Goal: Task Accomplishment & Management: Use online tool/utility

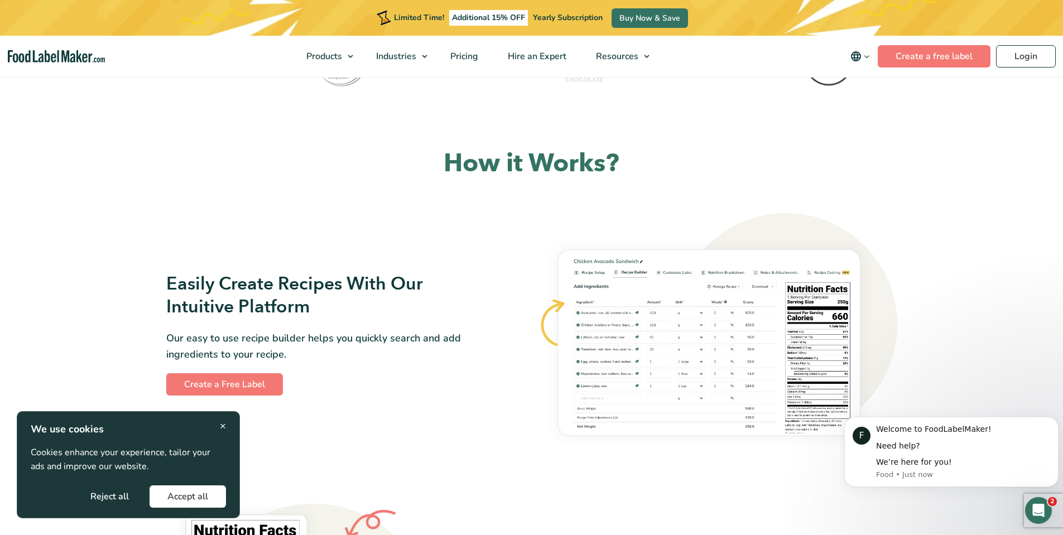
scroll to position [558, 0]
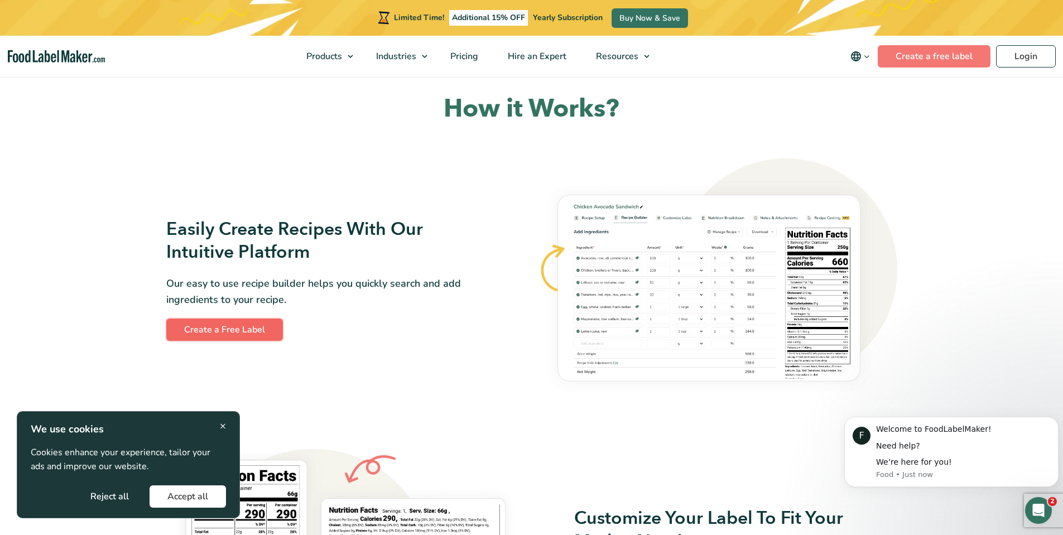
click at [235, 327] on link "Create a Free Label" at bounding box center [224, 330] width 117 height 22
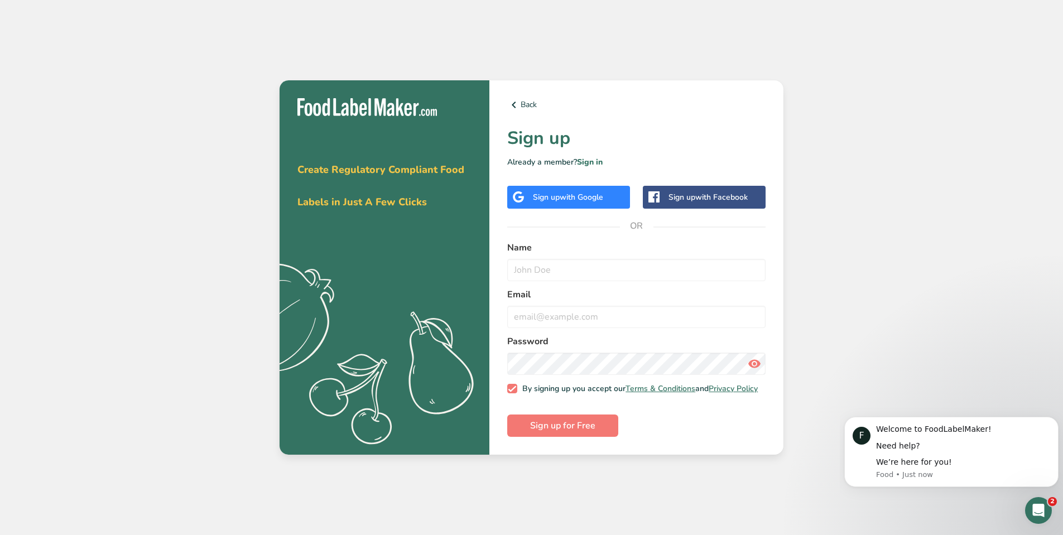
click at [592, 192] on span "with Google" at bounding box center [582, 197] width 44 height 11
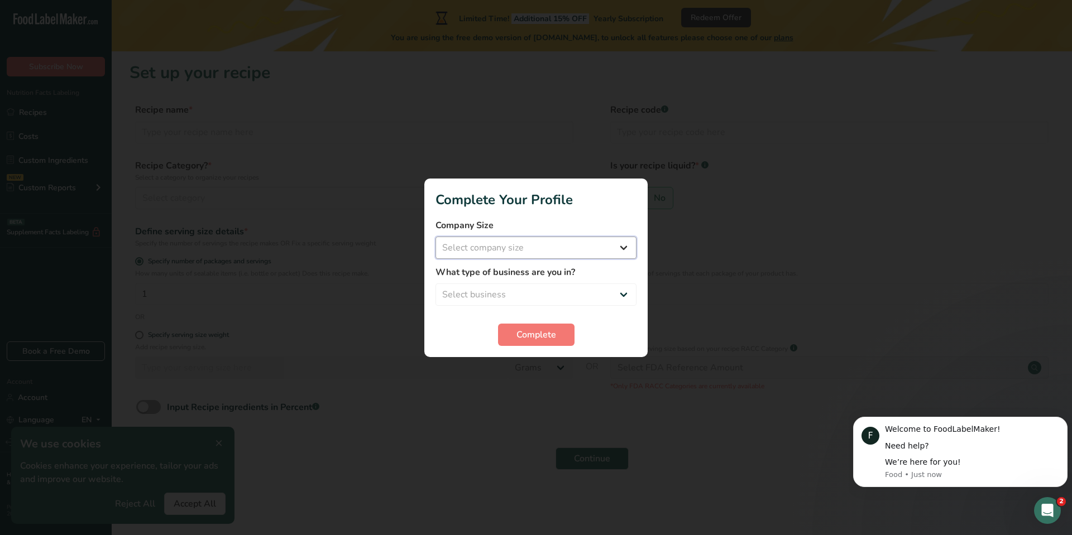
click at [495, 248] on select "Select company size Fewer than 10 Employees 10 to 50 Employees 51 to 500 Employ…" at bounding box center [535, 248] width 201 height 22
select select "1"
click at [435, 237] on select "Select company size Fewer than 10 Employees 10 to 50 Employees 51 to 500 Employ…" at bounding box center [535, 248] width 201 height 22
click at [496, 292] on select "Select business Packaged Food Manufacturer Restaurant & Cafe Bakery Meal Plans …" at bounding box center [535, 295] width 201 height 22
select select "1"
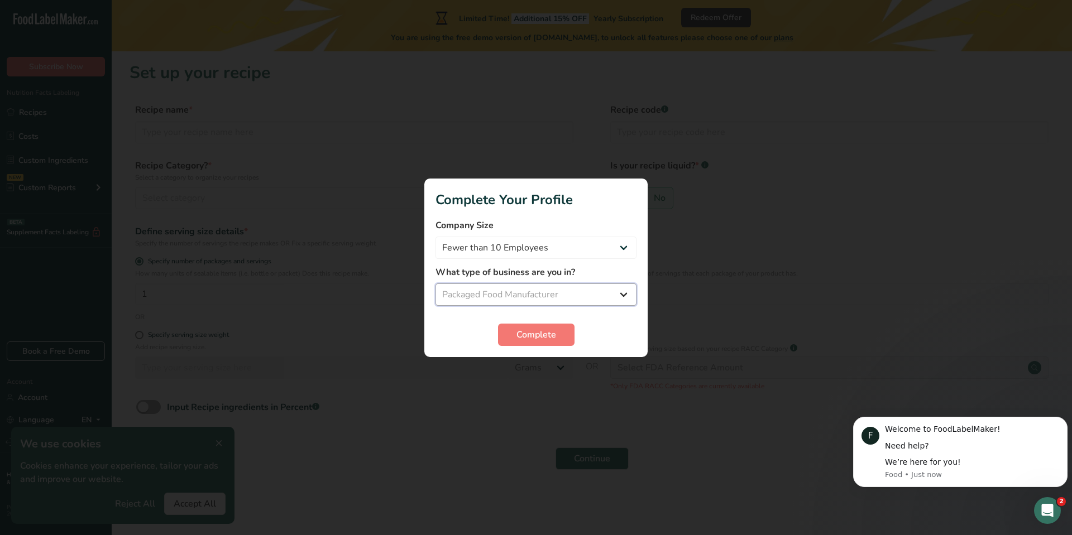
click at [435, 284] on select "Select business Packaged Food Manufacturer Restaurant & Cafe Bakery Meal Plans …" at bounding box center [535, 295] width 201 height 22
click at [543, 333] on span "Complete" at bounding box center [536, 334] width 40 height 13
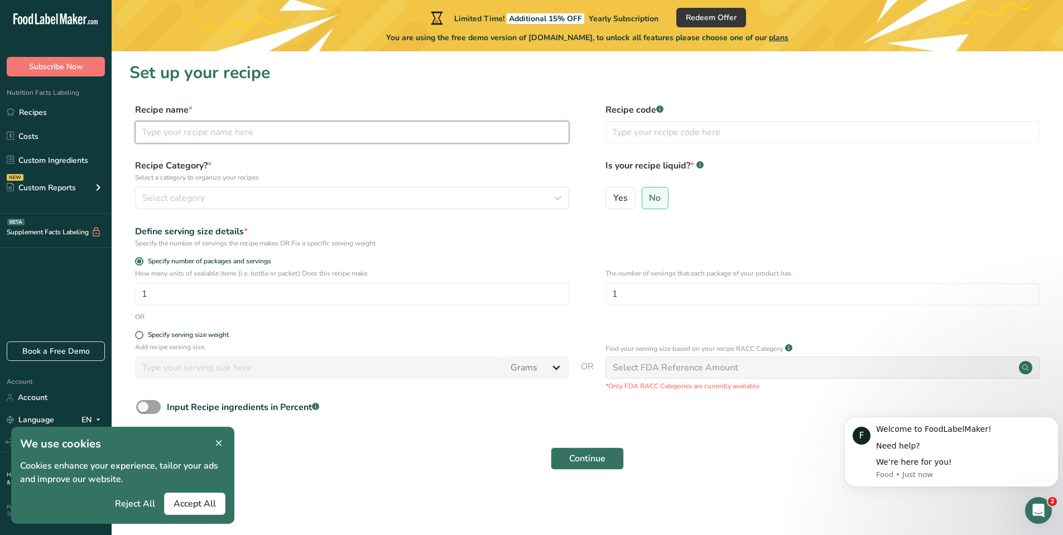
click at [204, 135] on input "text" at bounding box center [352, 132] width 434 height 22
type input "Spicy Biltong"
click at [217, 197] on div "Select category" at bounding box center [348, 197] width 413 height 13
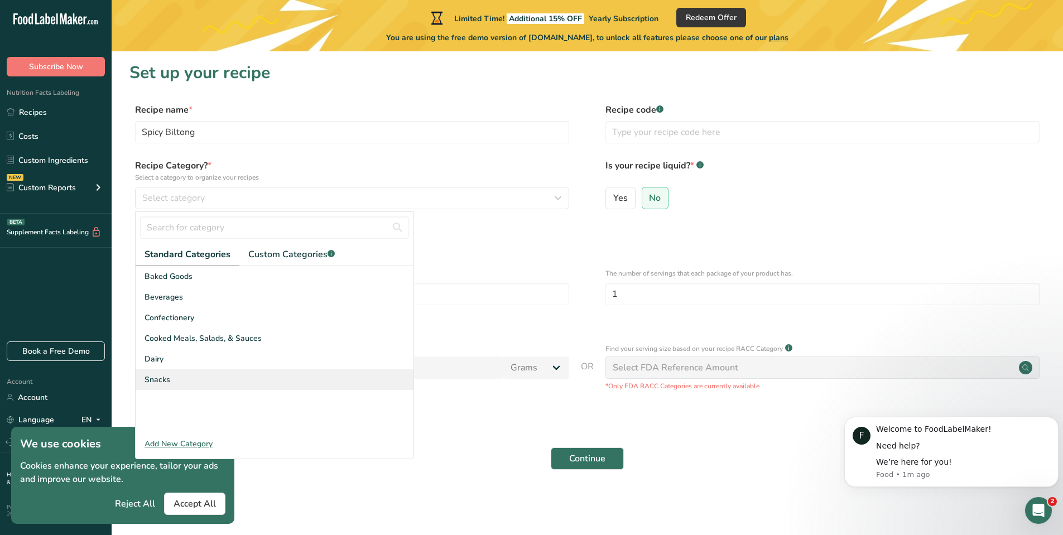
click at [164, 379] on span "Snacks" at bounding box center [158, 380] width 26 height 12
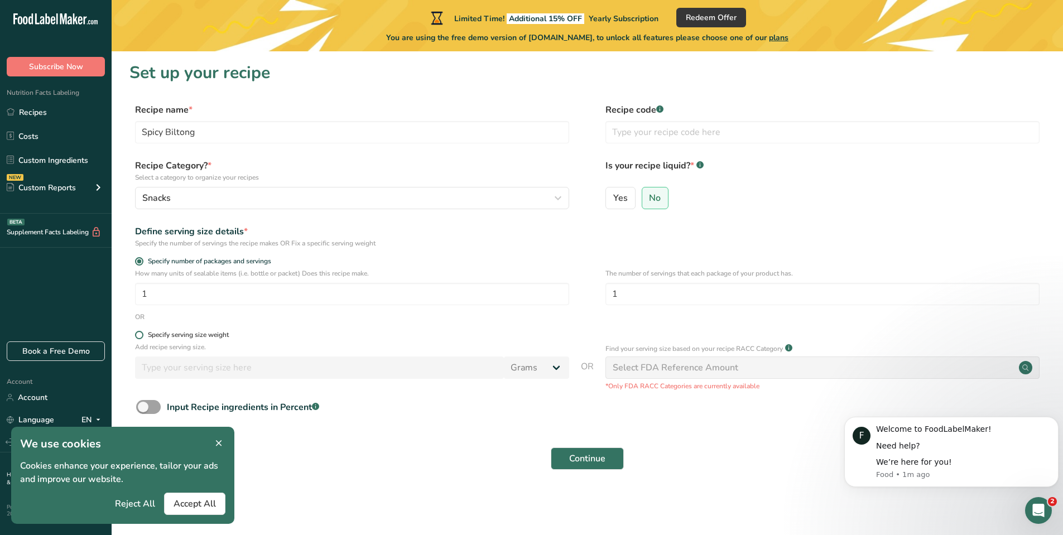
click at [139, 333] on span at bounding box center [139, 335] width 8 height 8
click at [139, 333] on input "Specify serving size weight" at bounding box center [138, 335] width 7 height 7
radio input "true"
radio input "false"
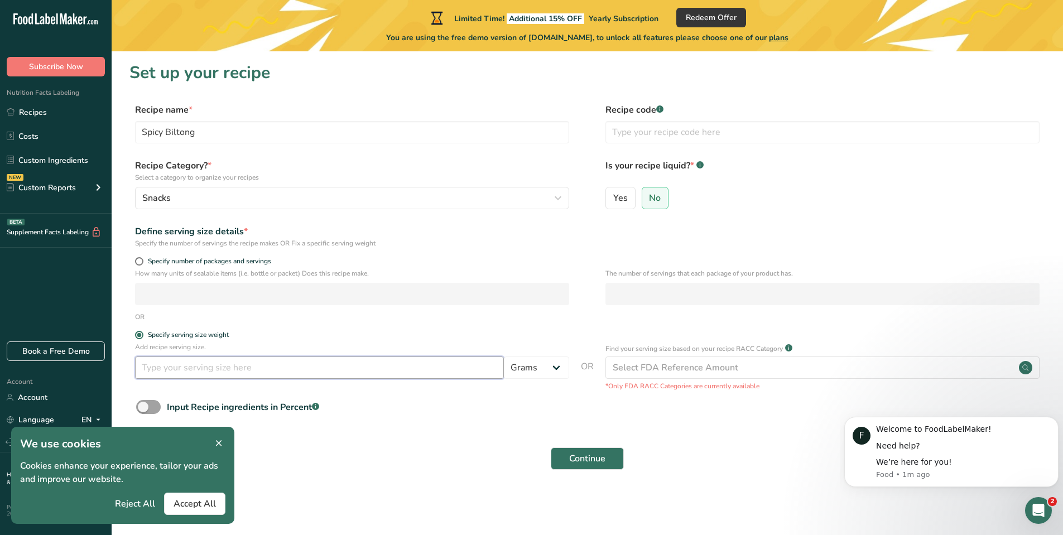
click at [258, 367] on input "number" at bounding box center [319, 368] width 369 height 22
type input "15"
click at [591, 455] on span "Continue" at bounding box center [587, 458] width 36 height 13
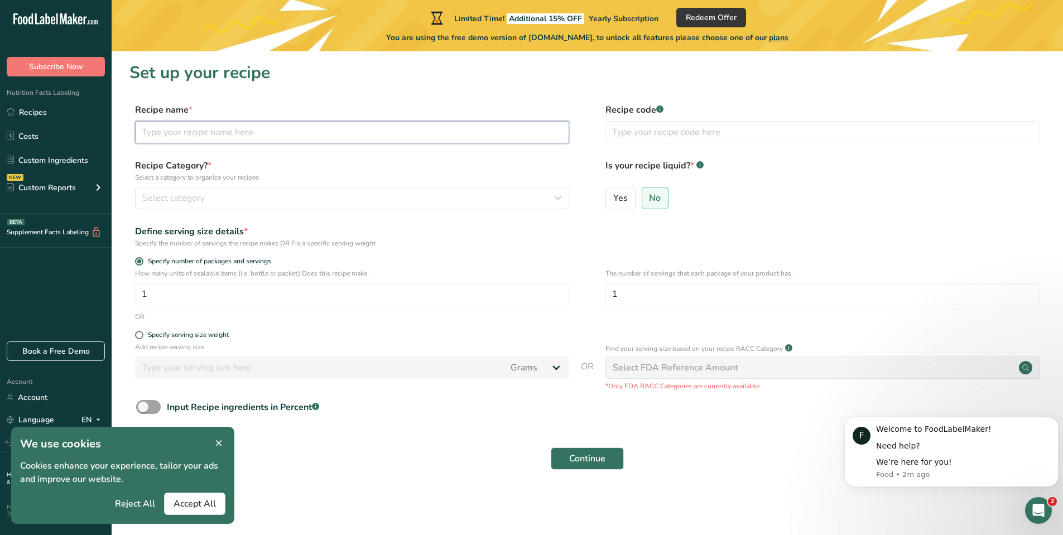
click at [185, 129] on input "text" at bounding box center [352, 132] width 434 height 22
type input "Spicy Biltong"
click at [184, 198] on span "Select category" at bounding box center [173, 197] width 63 height 13
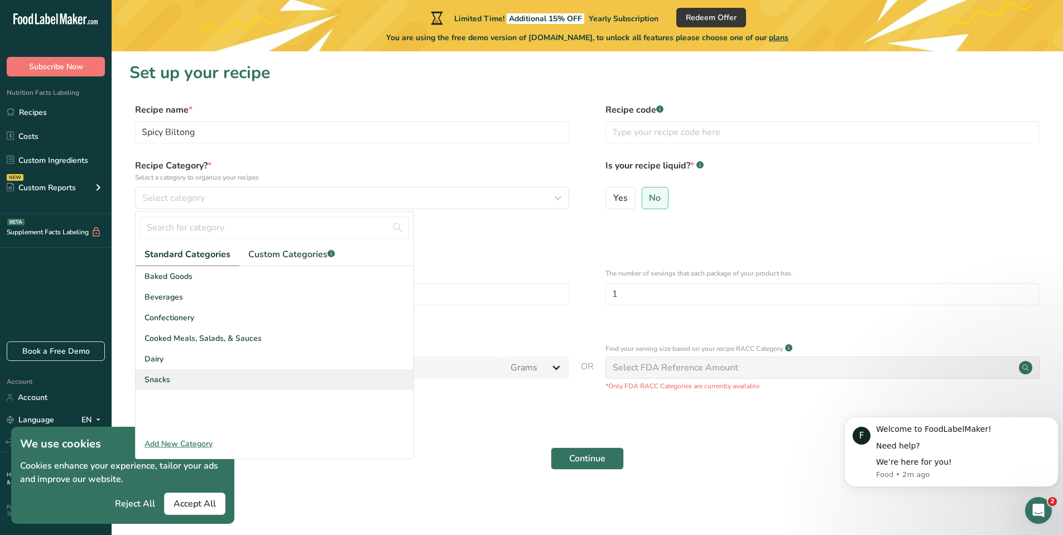
click at [164, 377] on span "Snacks" at bounding box center [158, 380] width 26 height 12
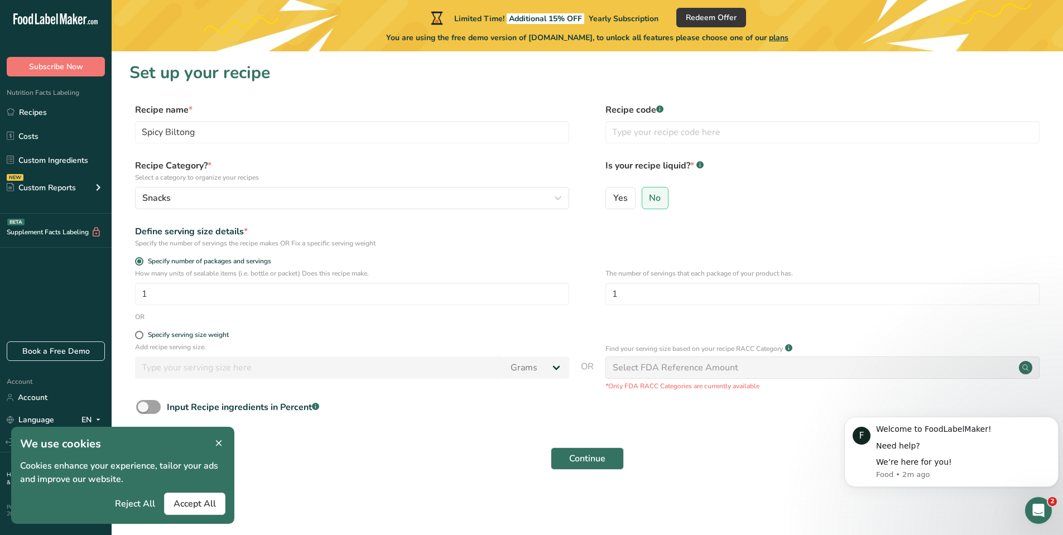
click at [136, 329] on form "Recipe name * Spicy Biltong Recipe code .a-a{fill:#347362;}.b-a{fill:#fff;} Rec…" at bounding box center [588, 289] width 916 height 373
click at [138, 333] on span at bounding box center [139, 335] width 8 height 8
click at [138, 333] on input "Specify serving size weight" at bounding box center [138, 335] width 7 height 7
radio input "true"
radio input "false"
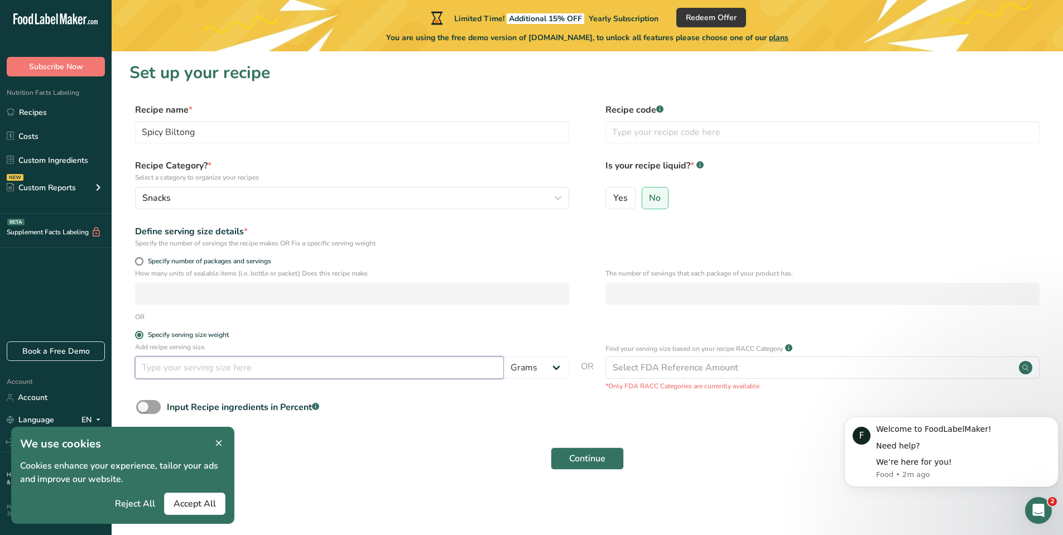
click at [167, 368] on input "number" at bounding box center [319, 368] width 369 height 22
type input "150"
click at [584, 463] on span "Continue" at bounding box center [587, 458] width 36 height 13
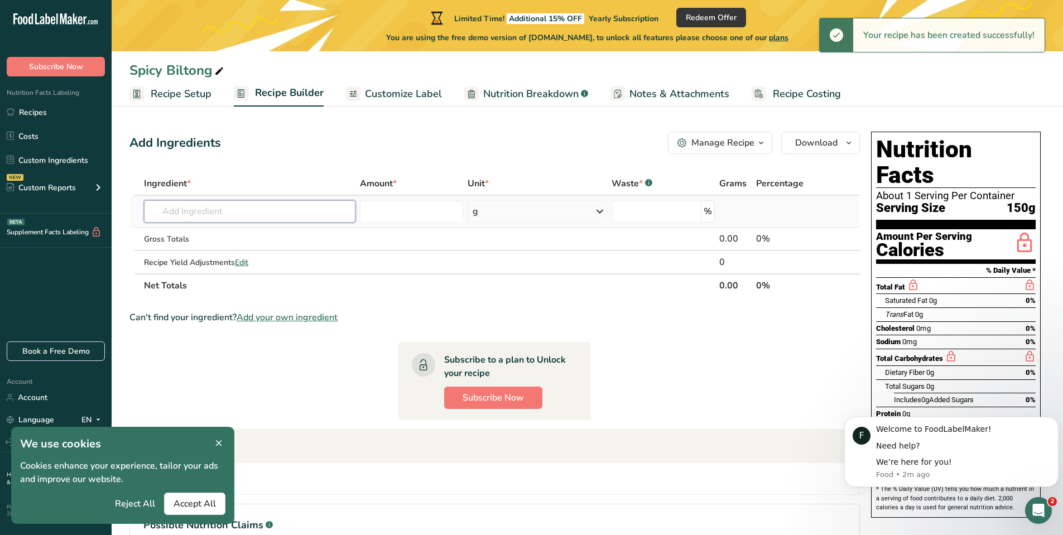
click at [225, 212] on input "text" at bounding box center [250, 211] width 212 height 22
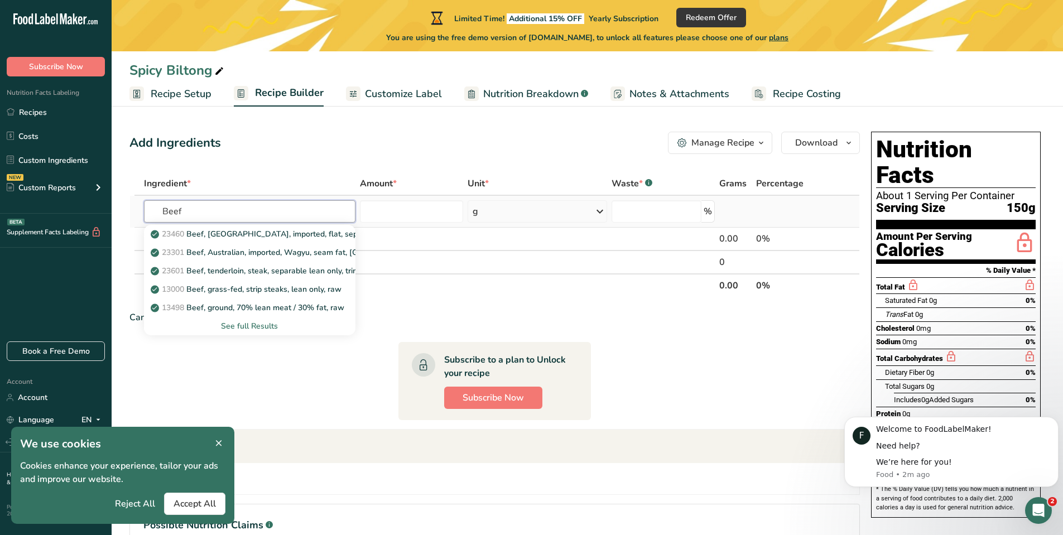
type input "Beef"
click at [271, 324] on div "See full Results" at bounding box center [250, 326] width 194 height 12
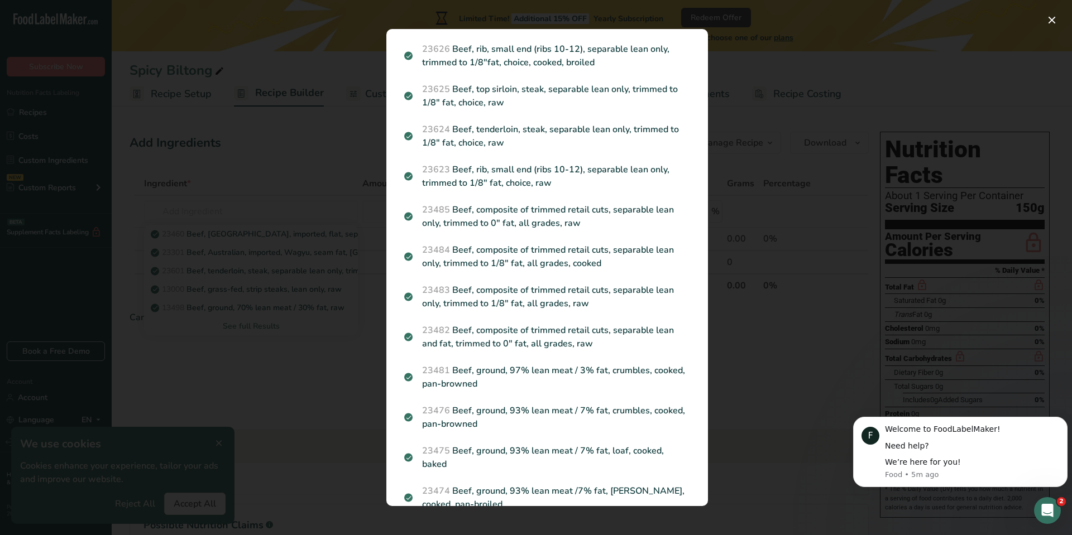
scroll to position [1191, 0]
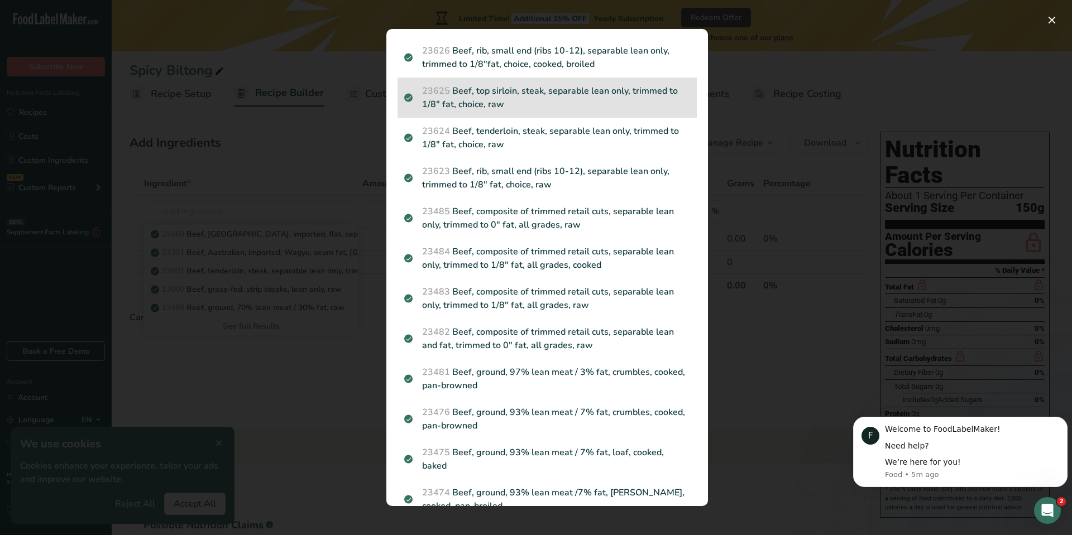
click at [525, 111] on p "23625 Beef, top sirloin, steak, separable lean only, trimmed to 1/8" fat, choic…" at bounding box center [547, 97] width 286 height 27
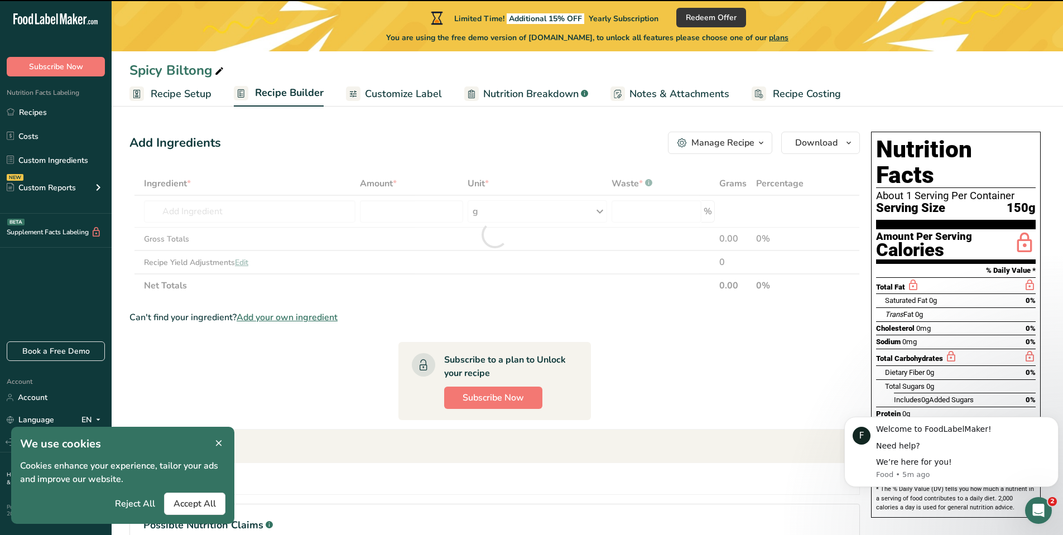
type input "0"
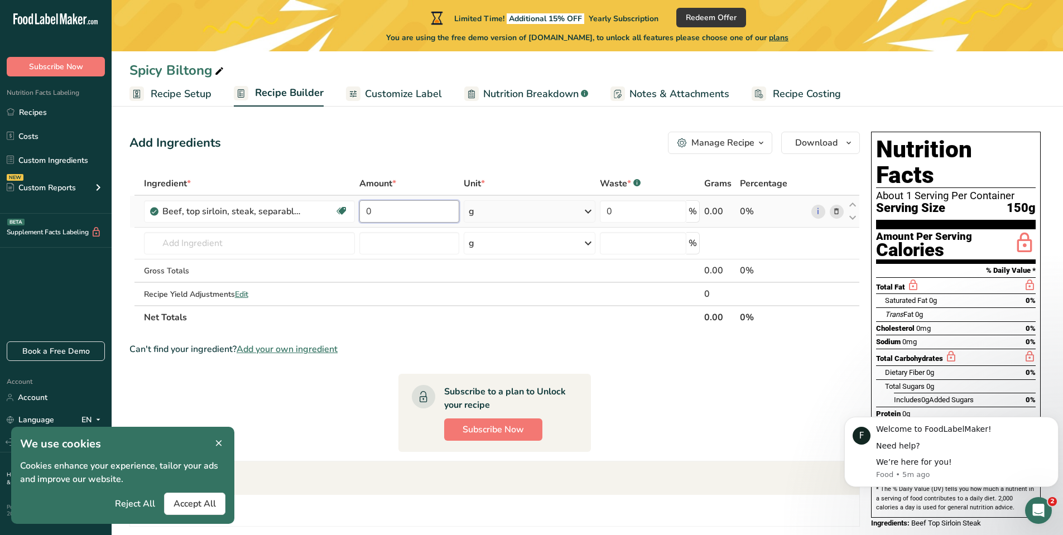
click at [402, 212] on input "0" at bounding box center [408, 211] width 99 height 22
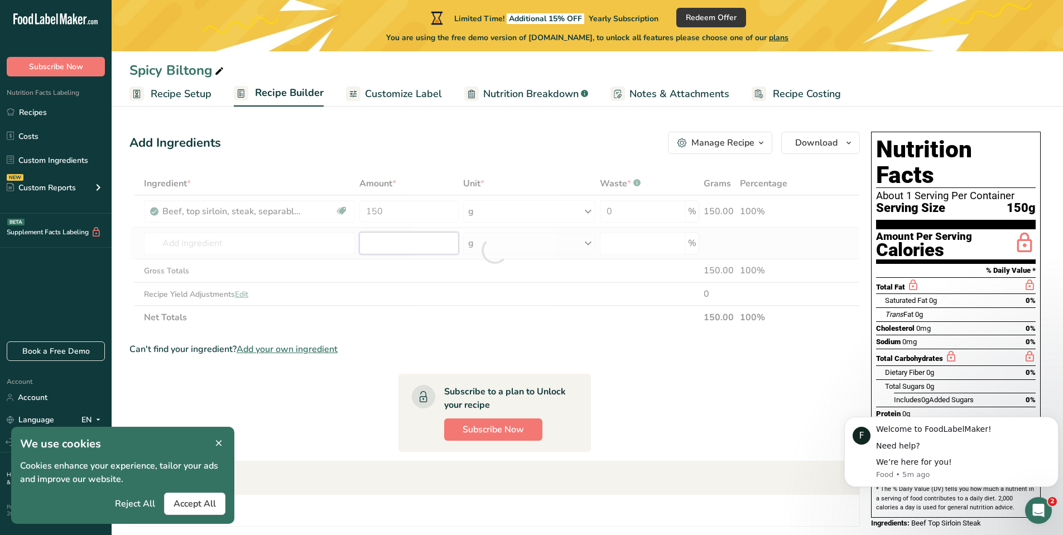
click at [380, 247] on div "Ingredient * Amount * Unit * Waste * .a-a{fill:#347362;}.b-a{fill:#fff;} Grams …" at bounding box center [495, 250] width 731 height 157
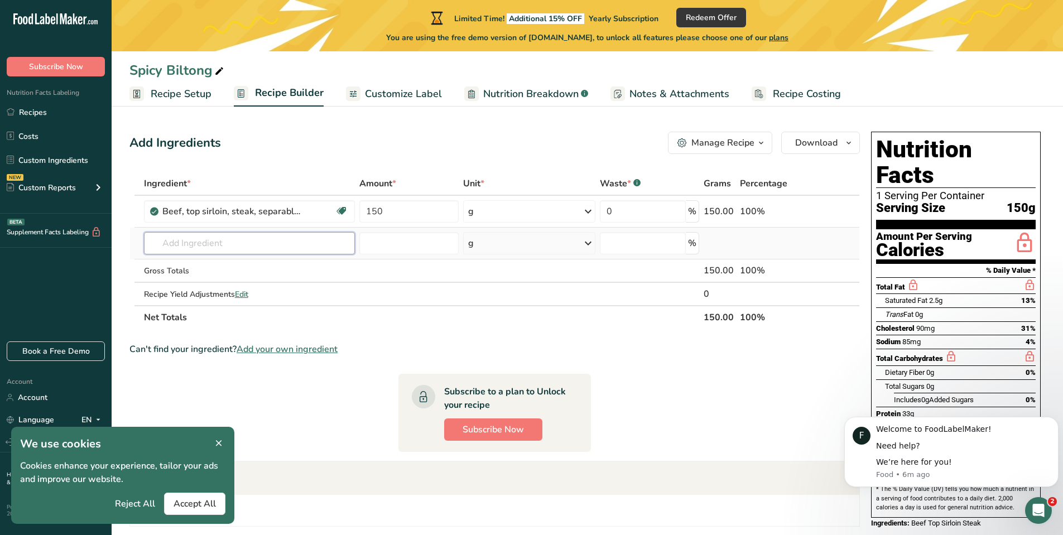
click at [268, 245] on input "text" at bounding box center [250, 243] width 212 height 22
click at [387, 207] on input "150" at bounding box center [408, 211] width 99 height 22
click at [374, 210] on input "150" at bounding box center [408, 211] width 99 height 22
click at [379, 210] on input "150" at bounding box center [408, 211] width 99 height 22
type input "10"
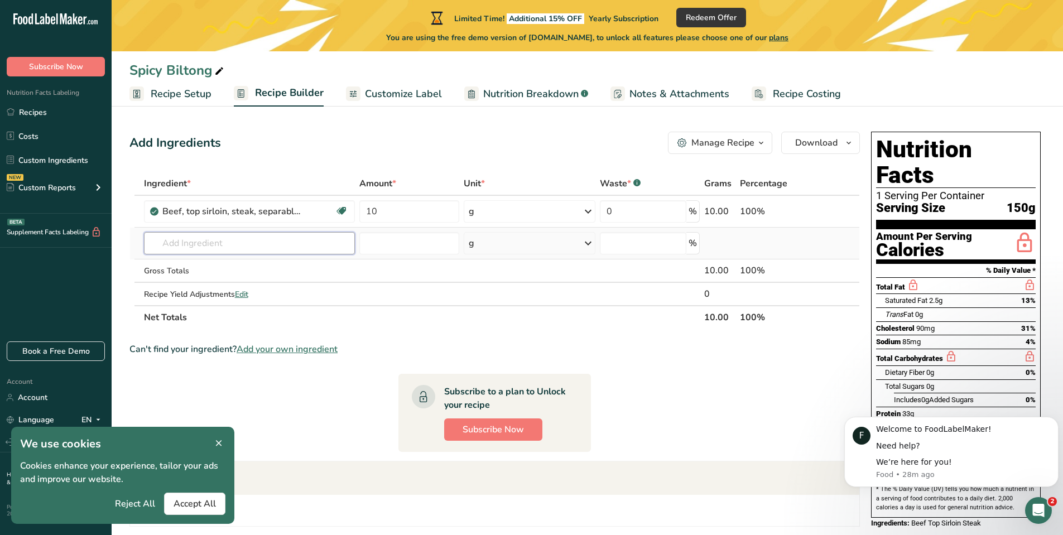
click at [260, 241] on div "Ingredient * Amount * Unit * Waste * .a-a{fill:#347362;}.b-a{fill:#fff;} Grams …" at bounding box center [495, 250] width 731 height 157
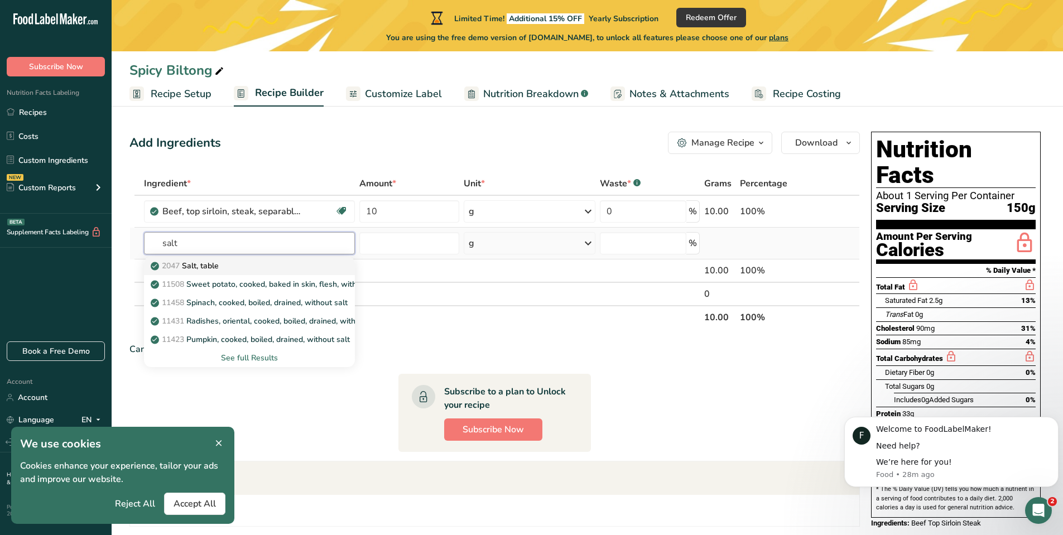
type input "salt"
click at [237, 271] on div "2047 Salt, table" at bounding box center [241, 266] width 176 height 12
type input "Salt, table"
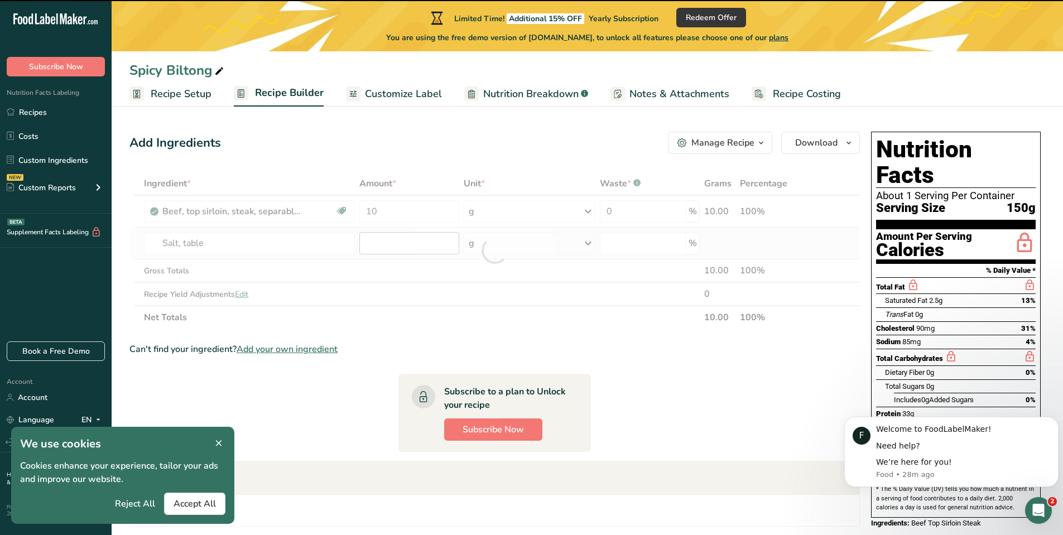
type input "0"
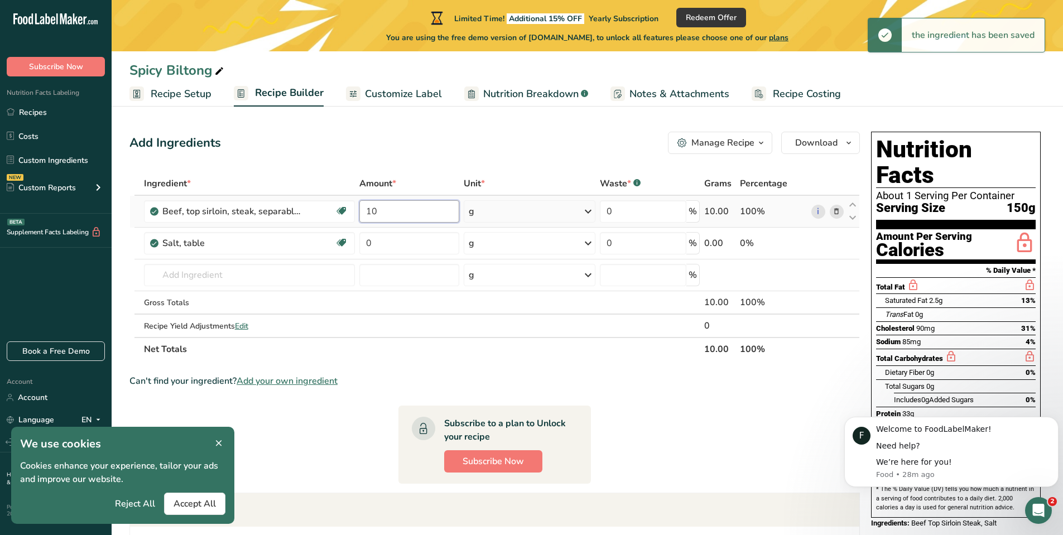
click at [401, 214] on input "10" at bounding box center [408, 211] width 99 height 22
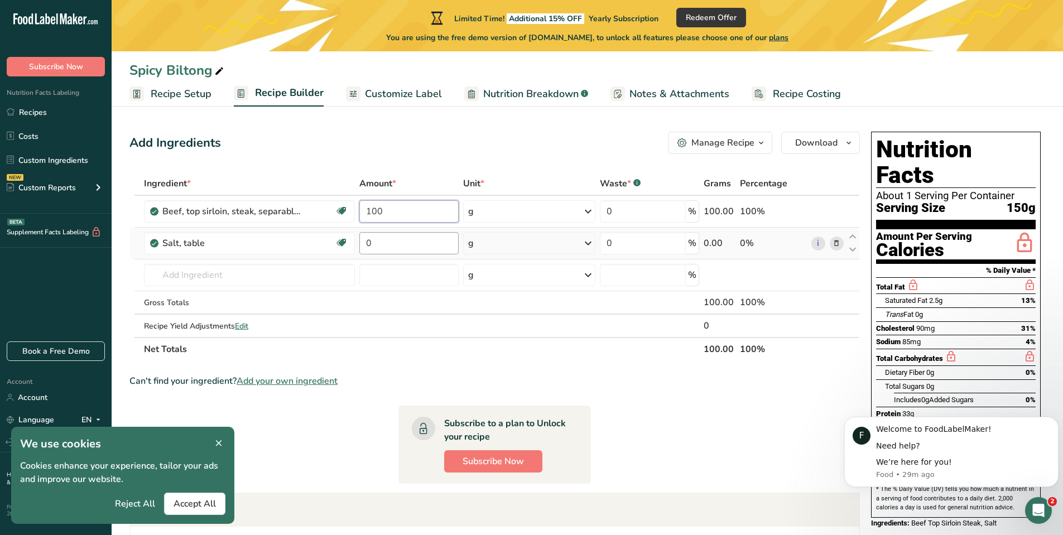
type input "100"
click at [401, 241] on div "Ingredient * Amount * Unit * Waste * .a-a{fill:#347362;}.b-a{fill:#fff;} Grams …" at bounding box center [495, 266] width 731 height 189
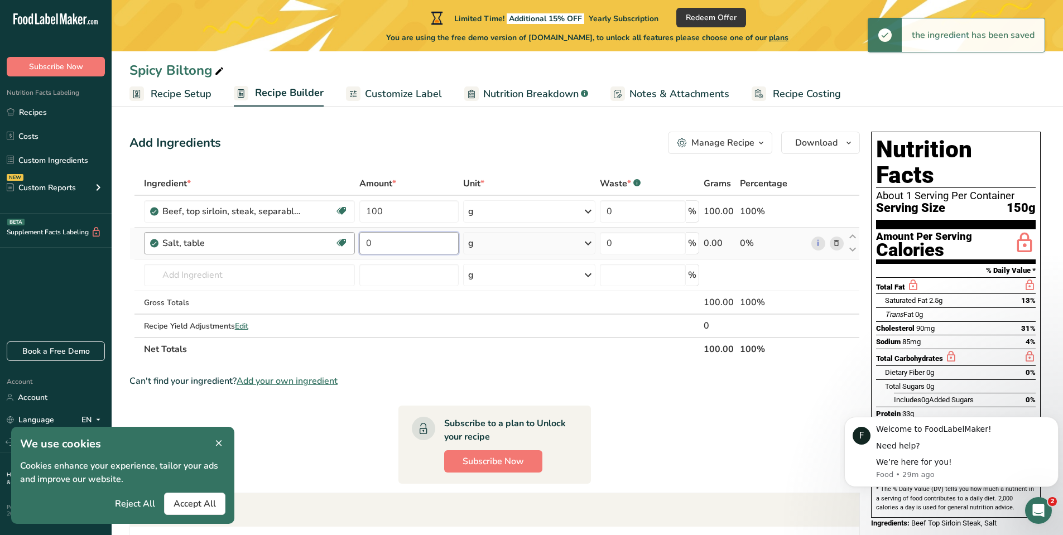
drag, startPoint x: 397, startPoint y: 241, endPoint x: 352, endPoint y: 242, distance: 45.2
click at [352, 242] on tr "Salt, table Dairy free Gluten free Vegan Vegetarian Soy free 0 g Portions 1 tsp…" at bounding box center [495, 244] width 730 height 32
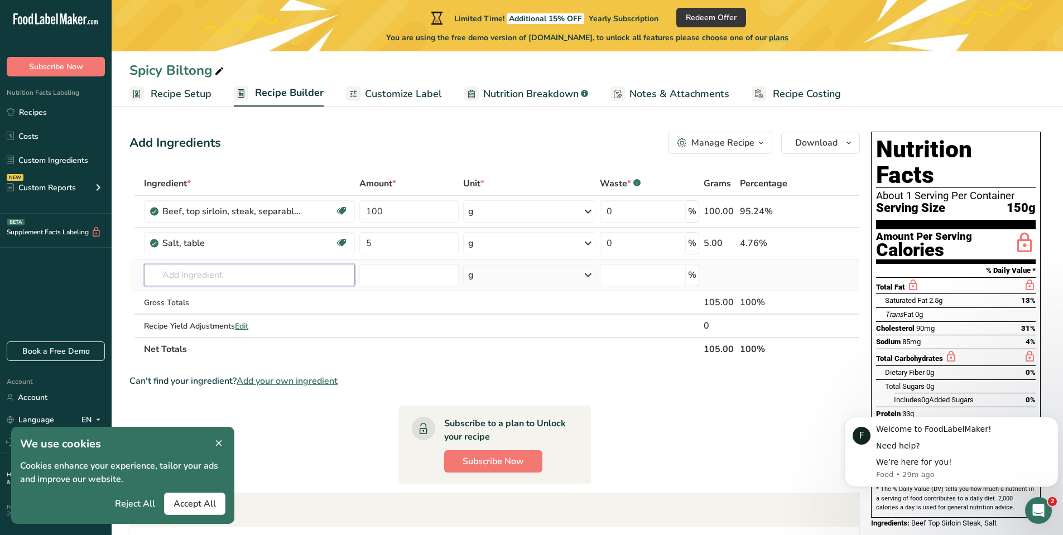
click at [265, 270] on div "Ingredient * Amount * Unit * Waste * .a-a{fill:#347362;}.b-a{fill:#fff;} Grams …" at bounding box center [495, 266] width 731 height 189
drag, startPoint x: 378, startPoint y: 243, endPoint x: 359, endPoint y: 244, distance: 18.5
click at [359, 244] on input "5" at bounding box center [408, 243] width 99 height 22
type input "1"
click at [486, 300] on div "Ingredient * Amount * Unit * Waste * .a-a{fill:#347362;}.b-a{fill:#fff;} Grams …" at bounding box center [495, 266] width 731 height 189
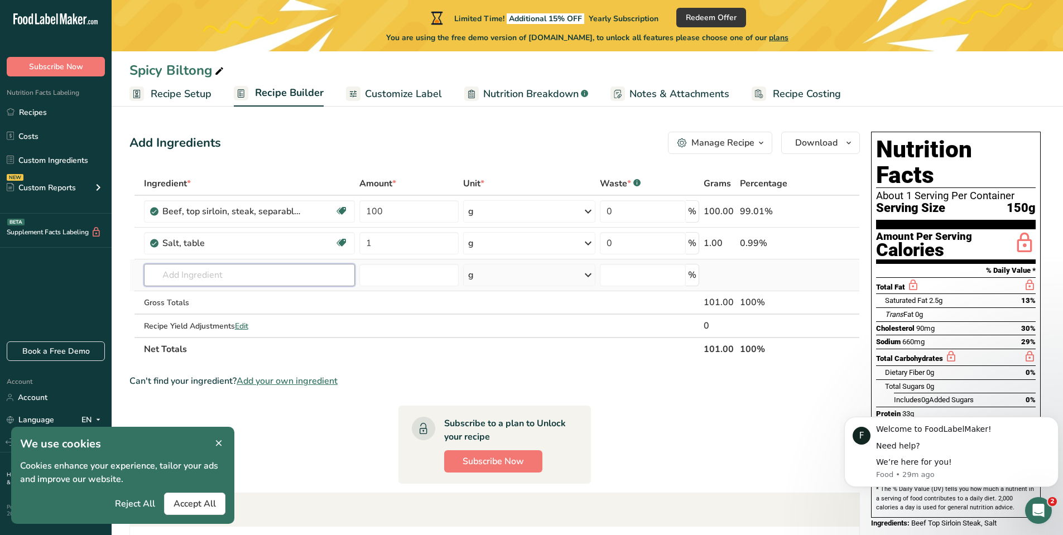
click at [213, 276] on input "text" at bounding box center [250, 275] width 212 height 22
type input "apple cider"
click at [226, 303] on p "Apple Cider Vinegar" at bounding box center [193, 298] width 81 height 12
type input "Apple Cider Vinegar"
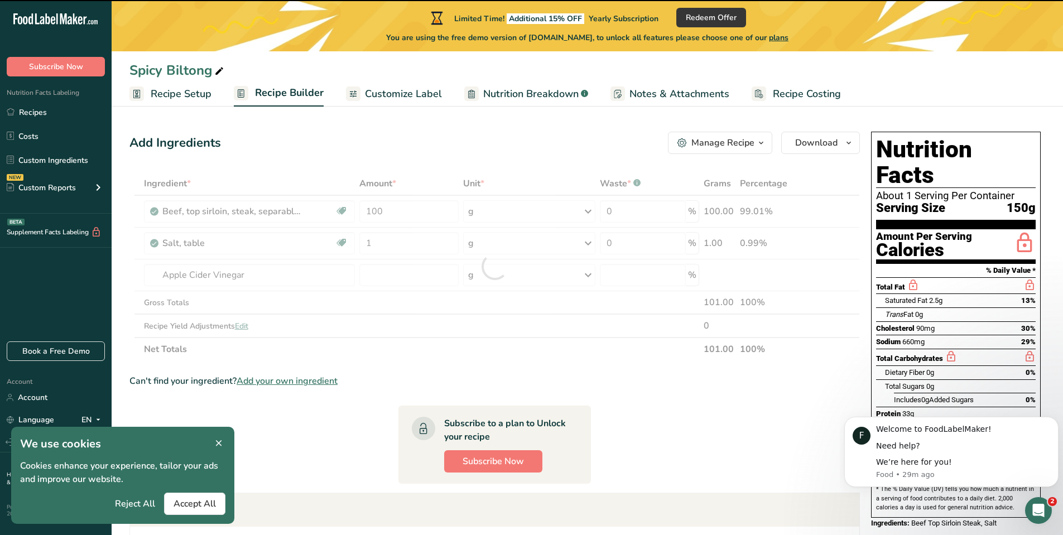
type input "0"
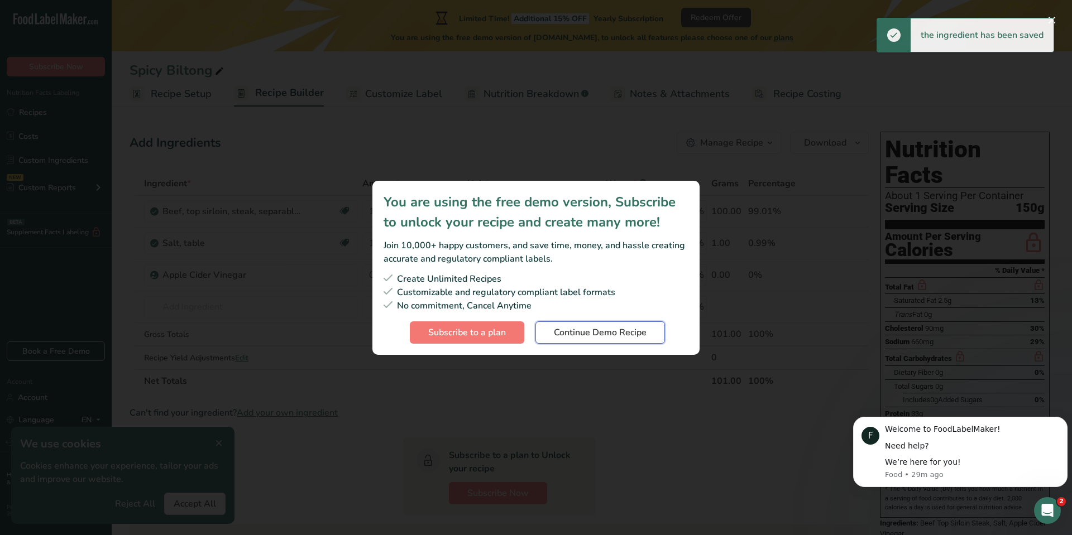
click at [615, 335] on span "Continue Demo Recipe" at bounding box center [600, 332] width 93 height 13
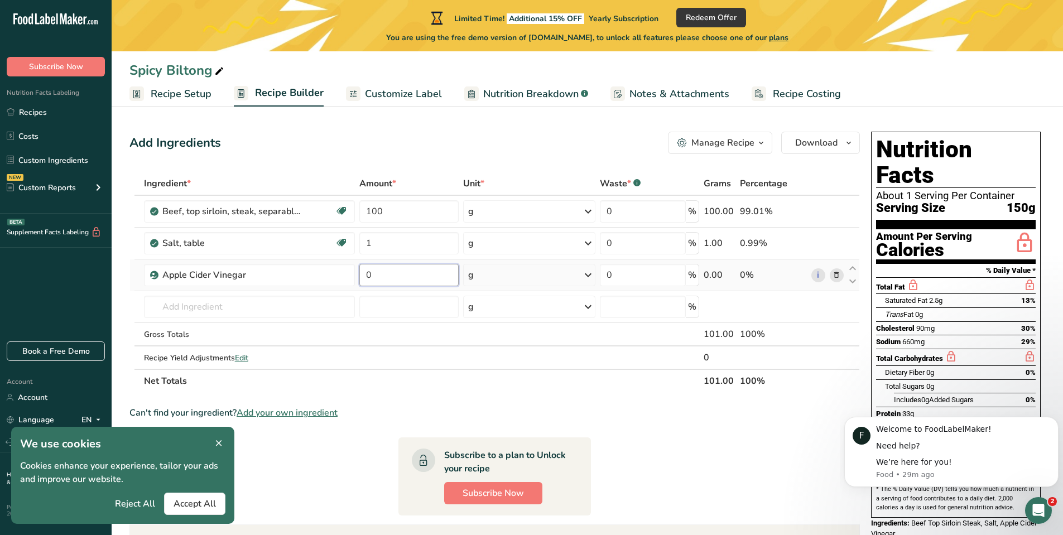
click at [405, 278] on input "0" at bounding box center [408, 275] width 99 height 22
drag, startPoint x: 389, startPoint y: 280, endPoint x: 364, endPoint y: 280, distance: 25.1
click at [364, 280] on input "0" at bounding box center [408, 275] width 99 height 22
type input "2"
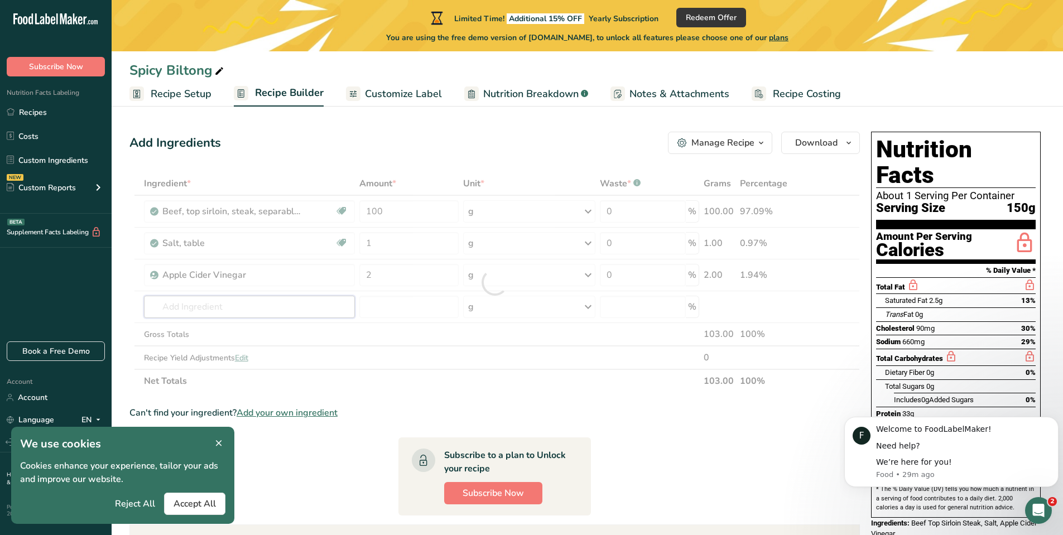
click at [232, 308] on div "Ingredient * Amount * Unit * Waste * .a-a{fill:#347362;}.b-a{fill:#fff;} Grams …" at bounding box center [495, 282] width 731 height 221
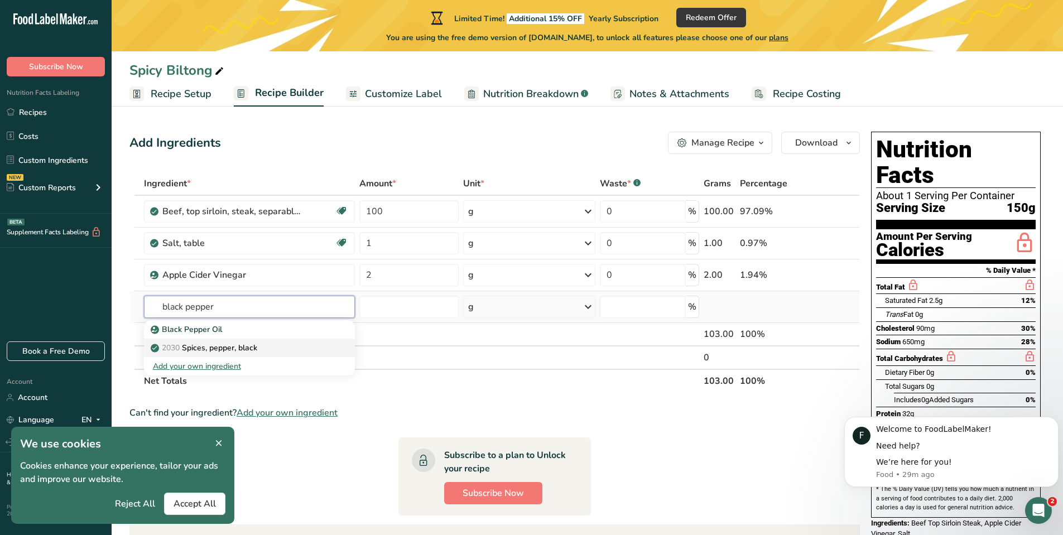
type input "black pepper"
click at [231, 351] on p "2030 Spices, pepper, black" at bounding box center [205, 348] width 104 height 12
type input "Spices, pepper, black"
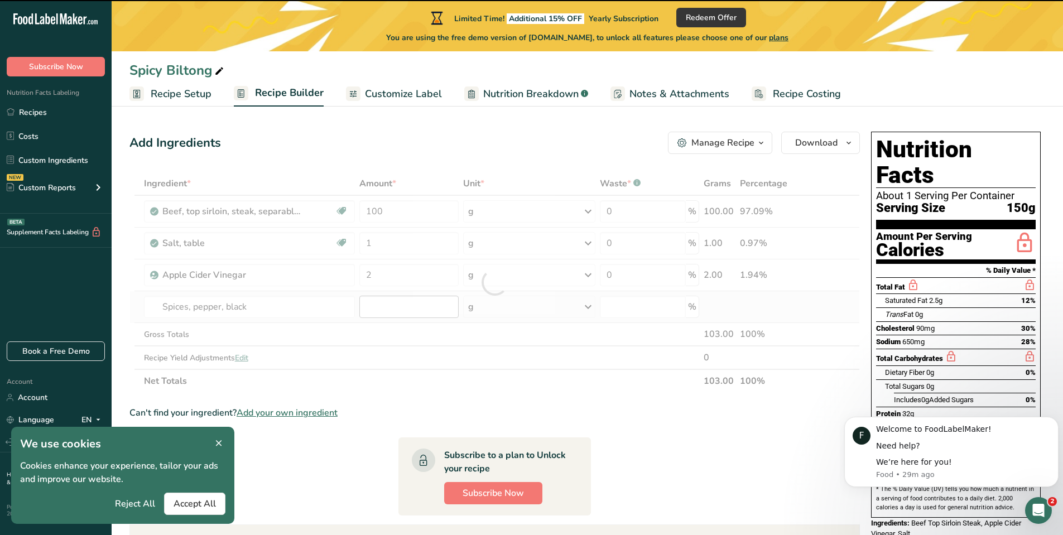
type input "0"
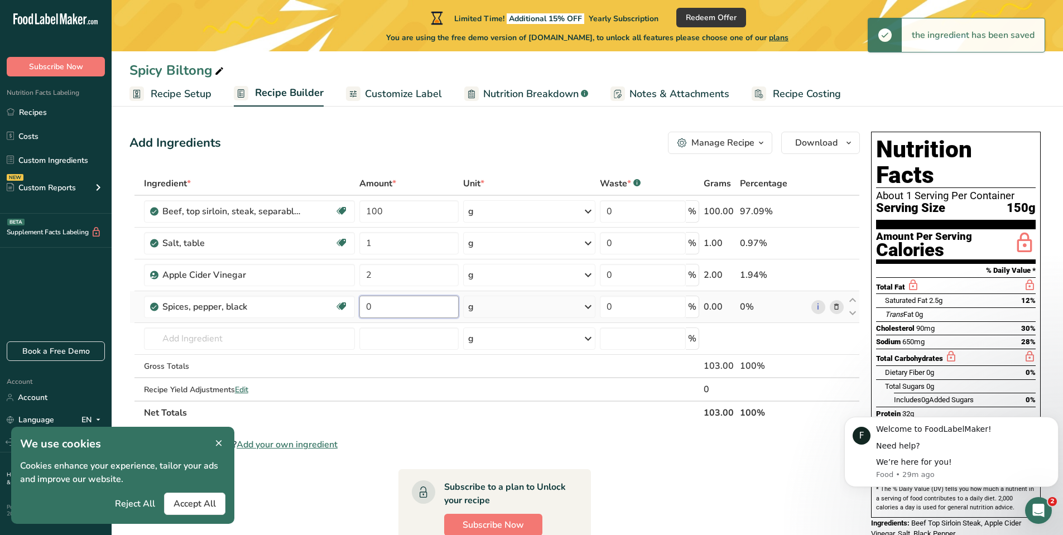
click at [396, 306] on input "0" at bounding box center [408, 307] width 99 height 22
drag, startPoint x: 396, startPoint y: 306, endPoint x: 335, endPoint y: 305, distance: 60.3
click at [335, 305] on tr "Spices, pepper, black Source of Antioxidants Dairy free Gluten free Vegan Veget…" at bounding box center [495, 307] width 730 height 32
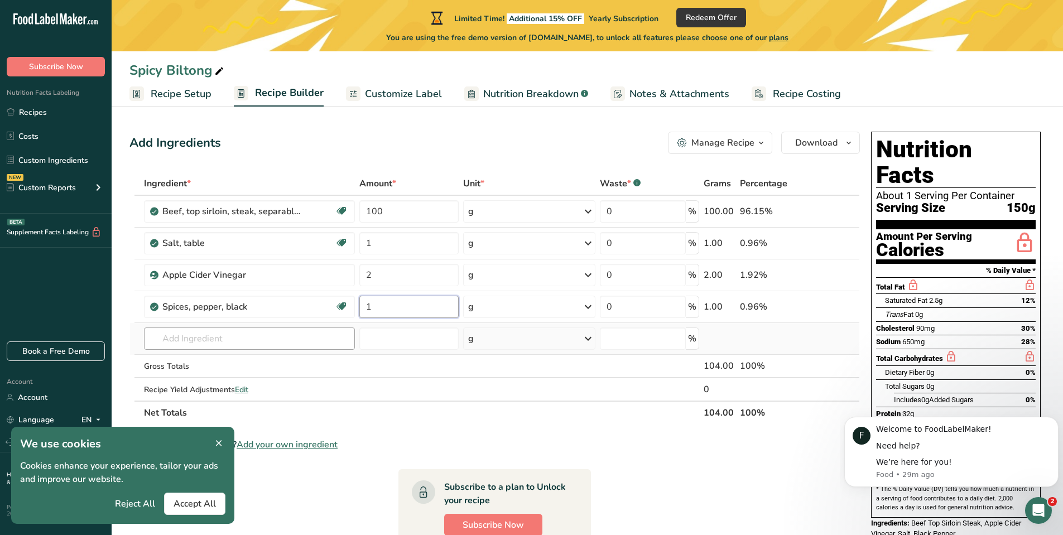
type input "1"
click at [281, 340] on div "Ingredient * Amount * Unit * Waste * .a-a{fill:#347362;}.b-a{fill:#fff;} Grams …" at bounding box center [495, 298] width 731 height 253
drag, startPoint x: 212, startPoint y: 339, endPoint x: 160, endPoint y: 336, distance: 52.0
click at [160, 336] on input "dried chill" at bounding box center [250, 339] width 212 height 22
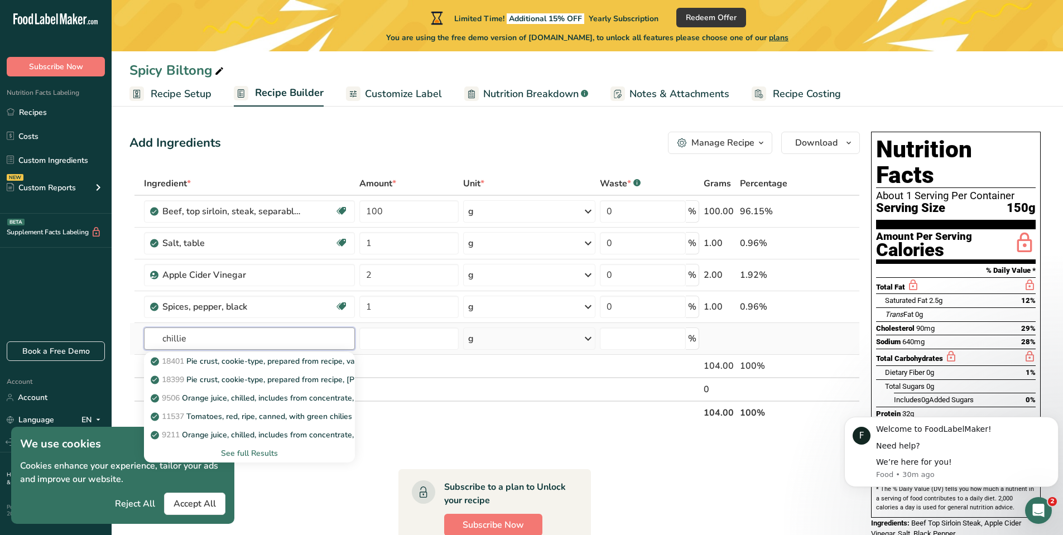
click at [203, 344] on input "chillie" at bounding box center [250, 339] width 212 height 22
drag, startPoint x: 198, startPoint y: 339, endPoint x: 149, endPoint y: 332, distance: 49.1
click at [149, 332] on input "chillie" at bounding box center [250, 339] width 212 height 22
type input "dried"
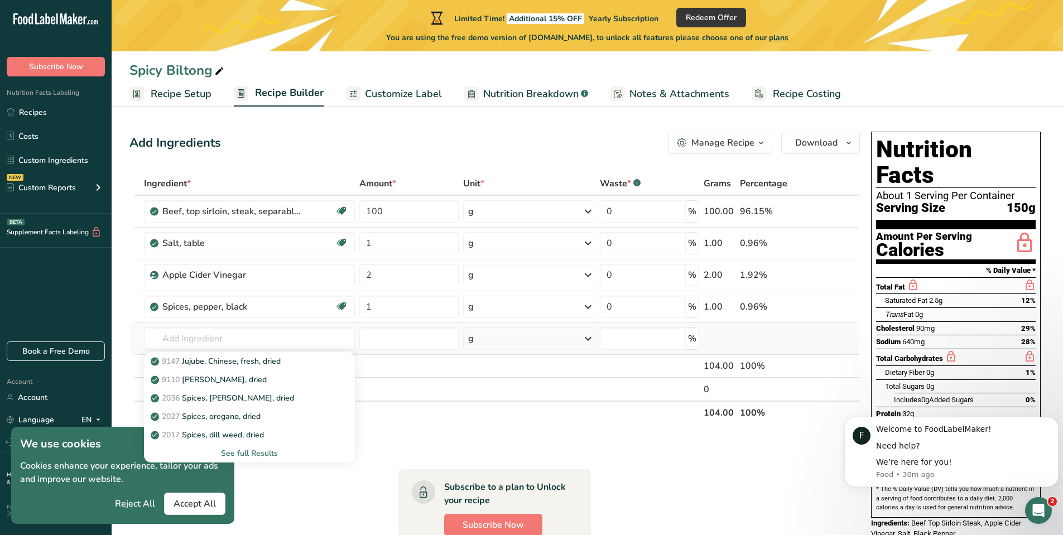
click at [251, 452] on div "See full Results" at bounding box center [250, 454] width 194 height 12
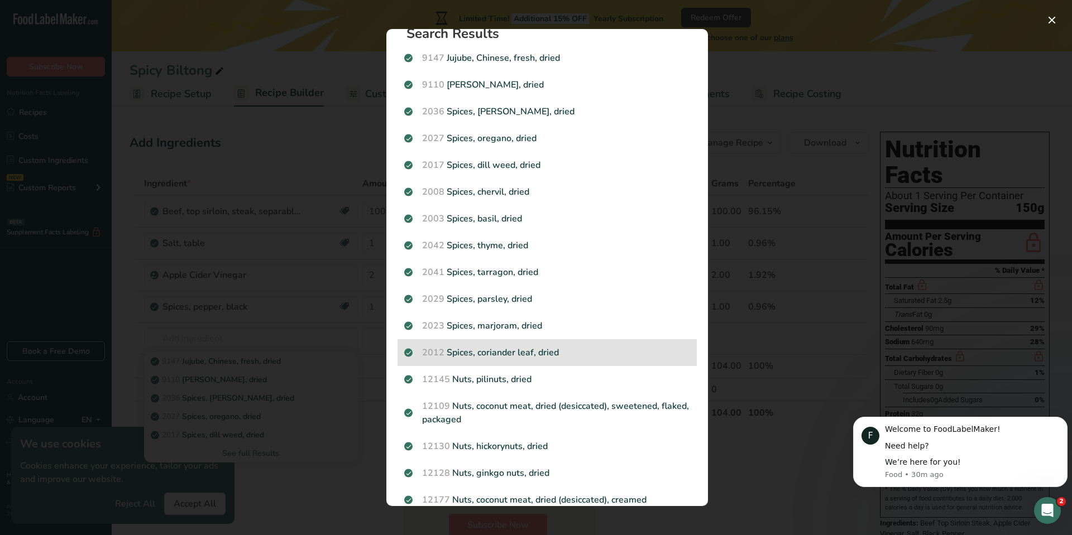
scroll to position [0, 0]
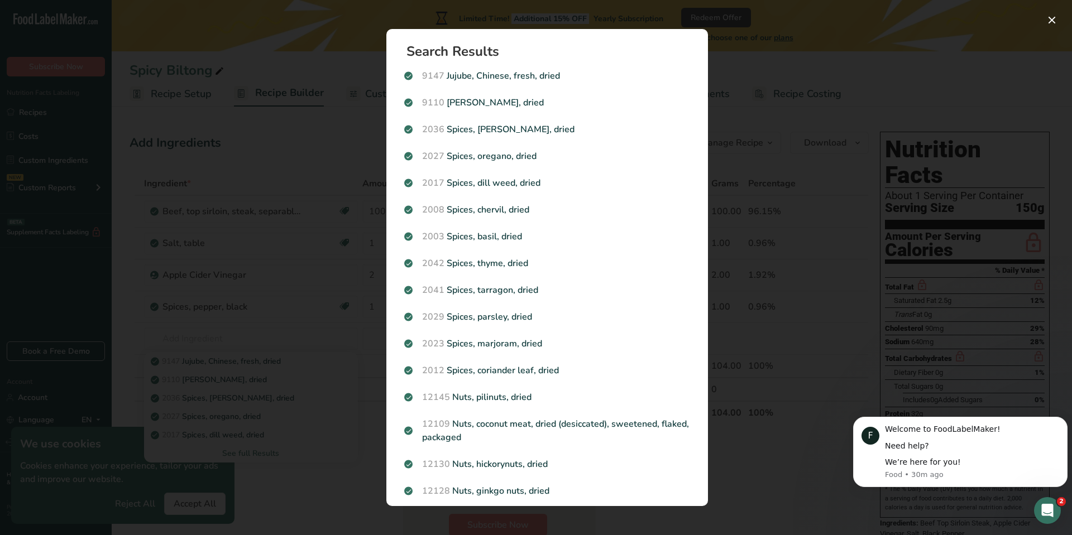
click at [235, 124] on div "Search results modal" at bounding box center [536, 267] width 1072 height 535
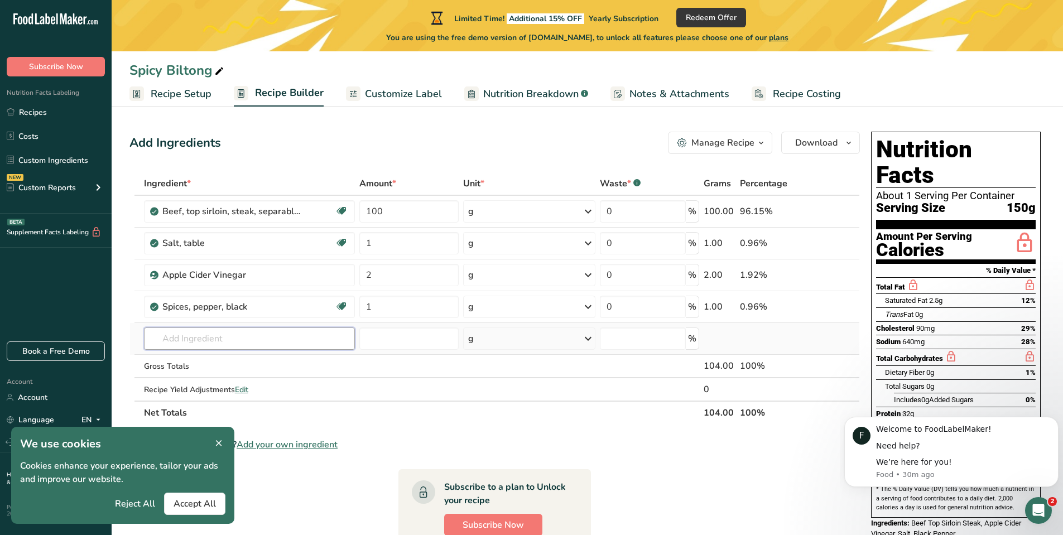
click at [234, 343] on input "text" at bounding box center [250, 339] width 212 height 22
type input "corriander seeds"
click at [241, 363] on p "2013 Spices, coriander seed" at bounding box center [207, 362] width 109 height 12
type input "Spices, coriander seed"
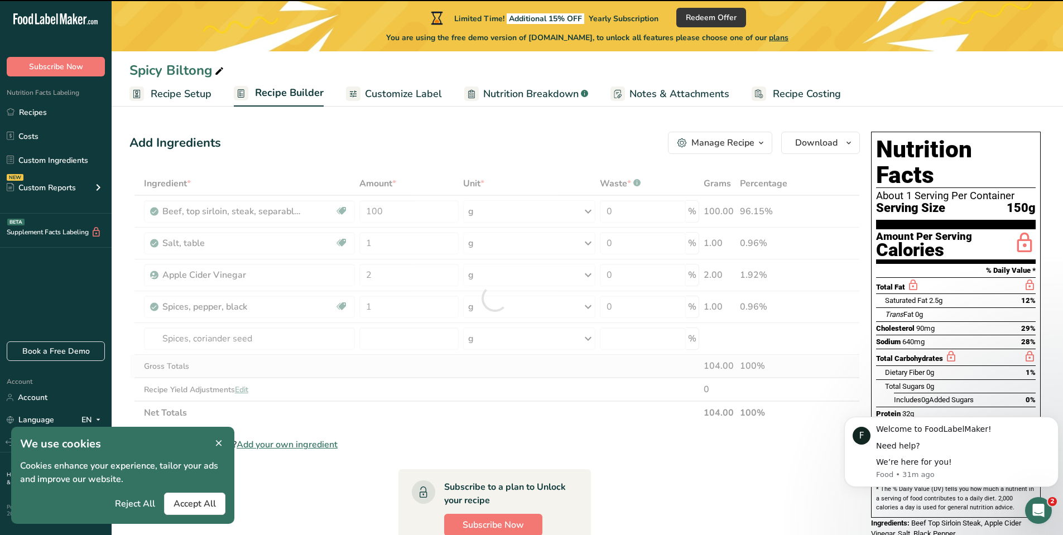
type input "0"
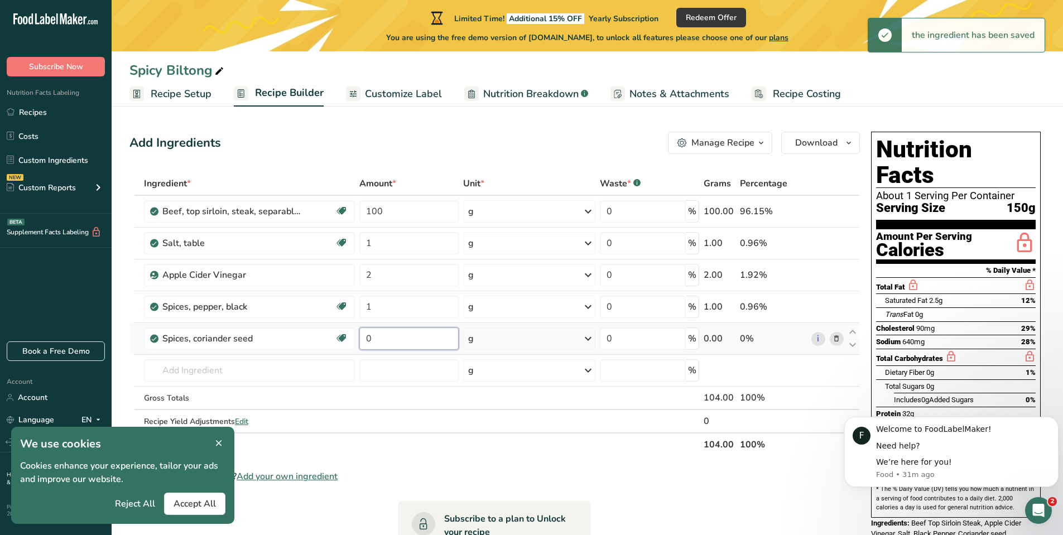
click at [399, 337] on input "0" at bounding box center [408, 339] width 99 height 22
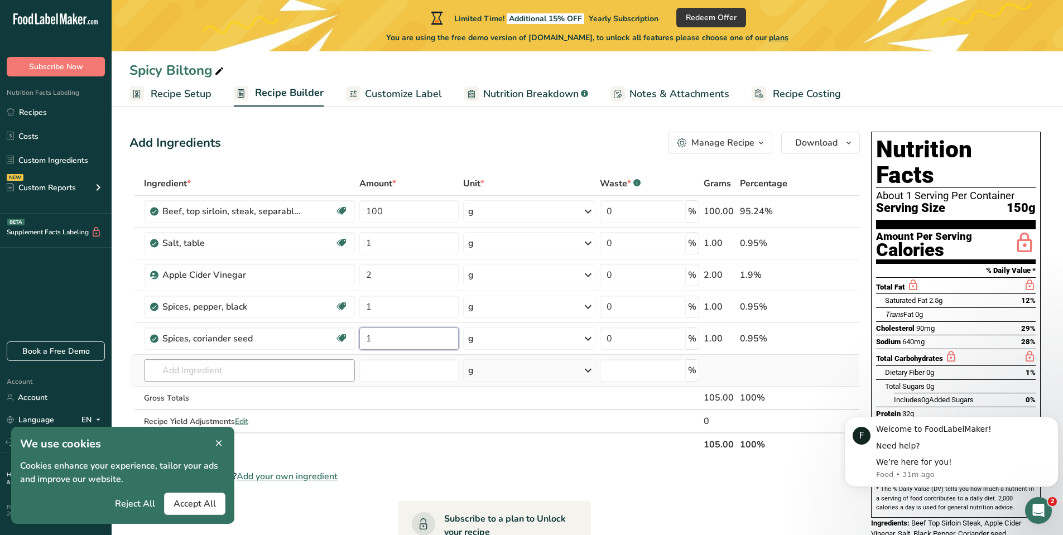
type input "1"
click at [313, 377] on div "Ingredient * Amount * Unit * Waste * .a-a{fill:#347362;}.b-a{fill:#fff;} Grams …" at bounding box center [495, 314] width 731 height 285
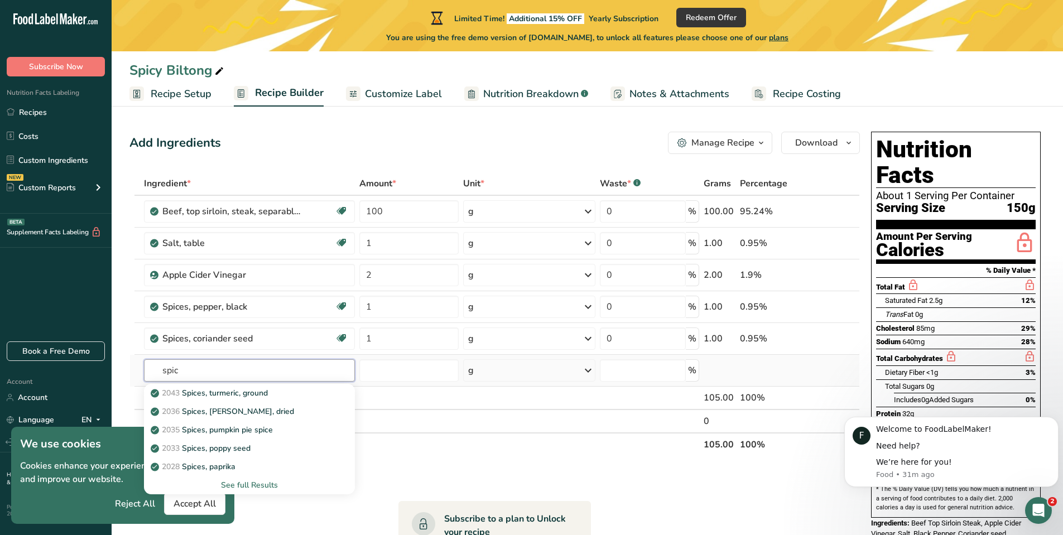
type input "spic"
click at [261, 487] on div "See full Results" at bounding box center [250, 485] width 194 height 12
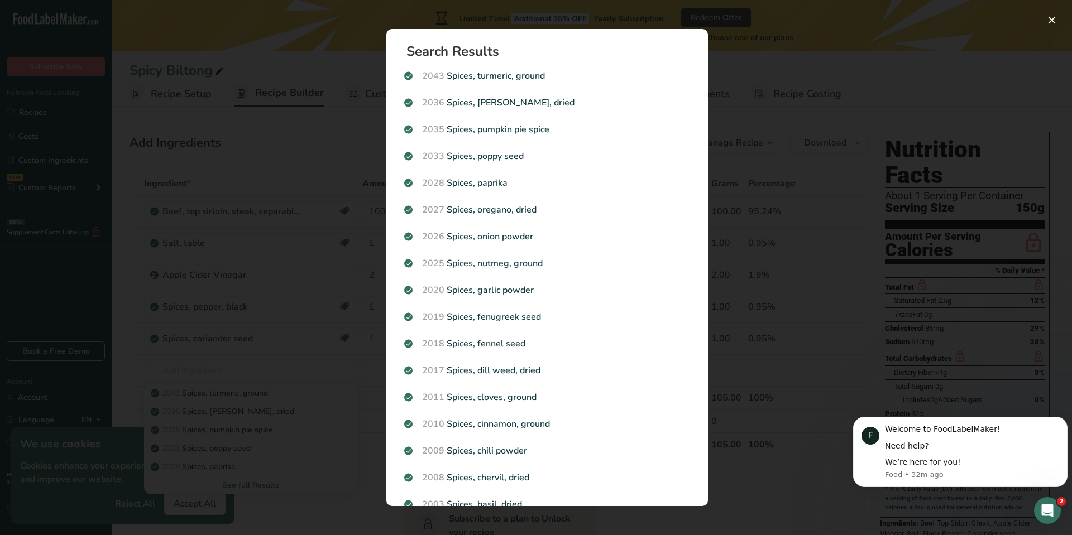
click at [257, 236] on div "Search results modal" at bounding box center [536, 267] width 1072 height 535
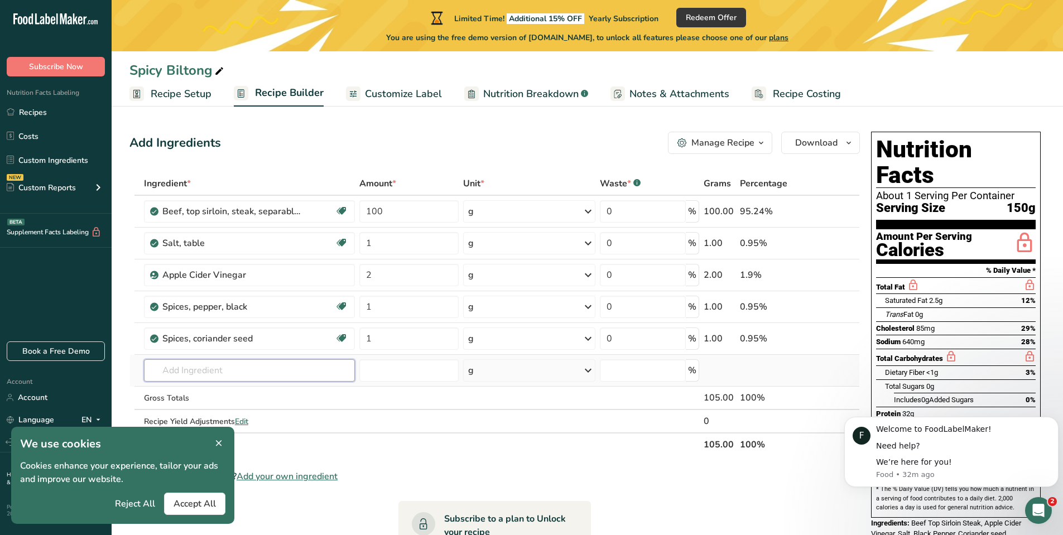
click at [208, 370] on input "text" at bounding box center [250, 370] width 212 height 22
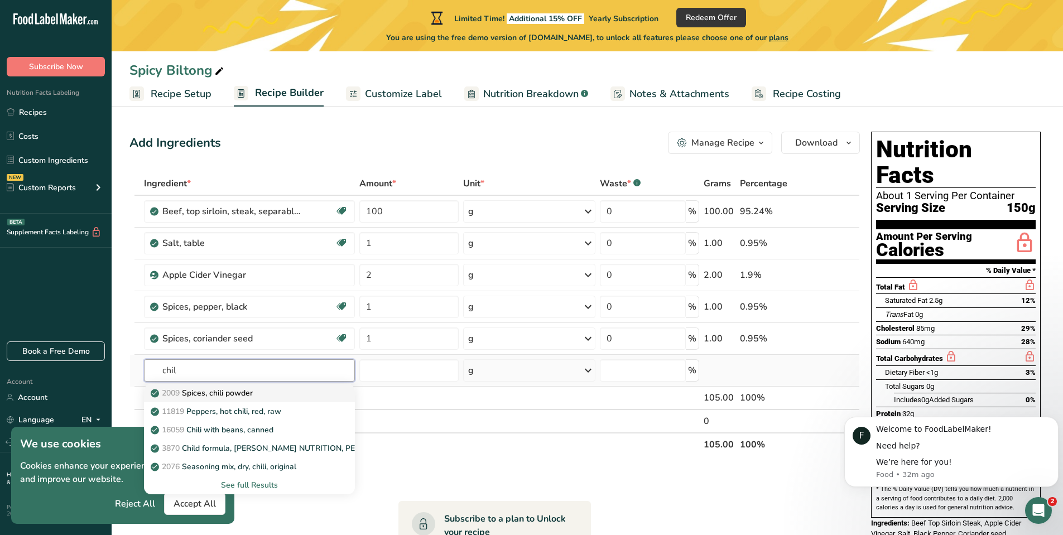
type input "chil"
click at [235, 389] on p "2009 Spices, chili powder" at bounding box center [203, 393] width 100 height 12
type input "Spices, chili powder"
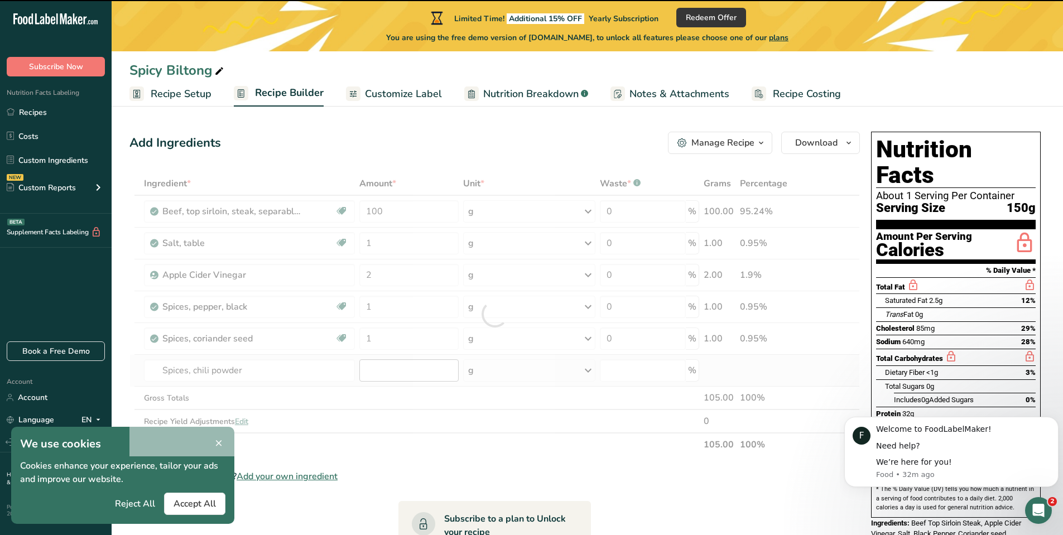
type input "0"
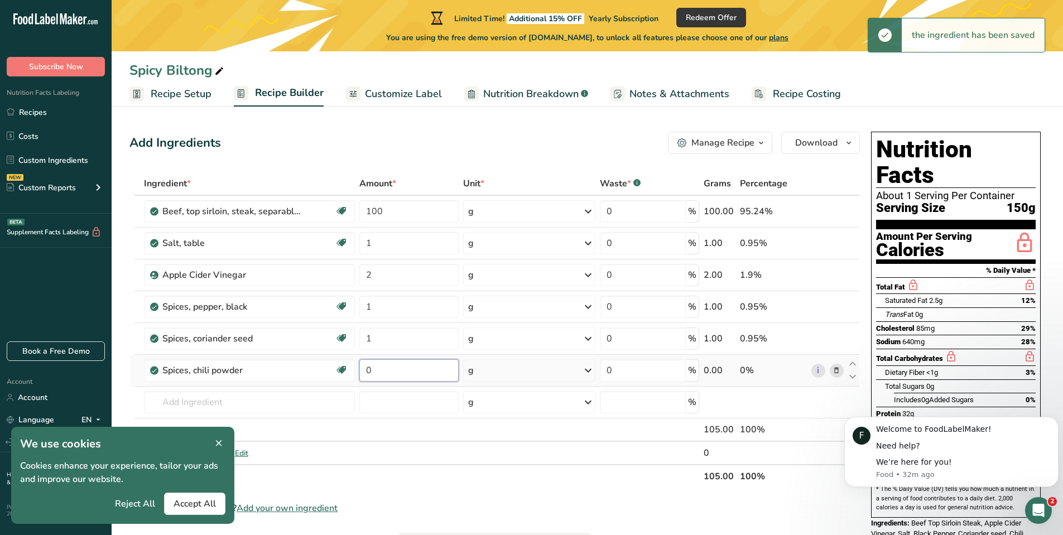
click at [394, 369] on input "0" at bounding box center [408, 370] width 99 height 22
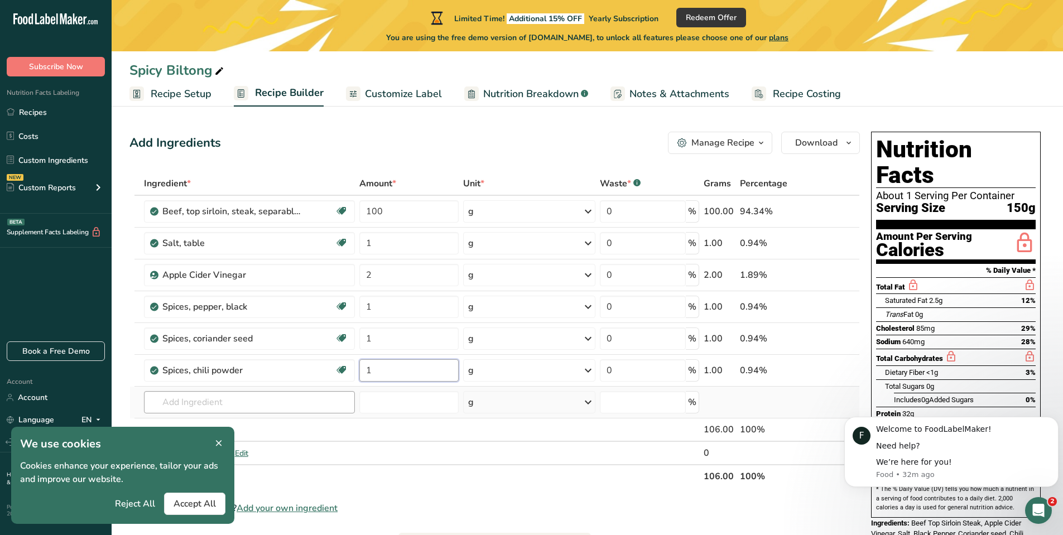
type input "1"
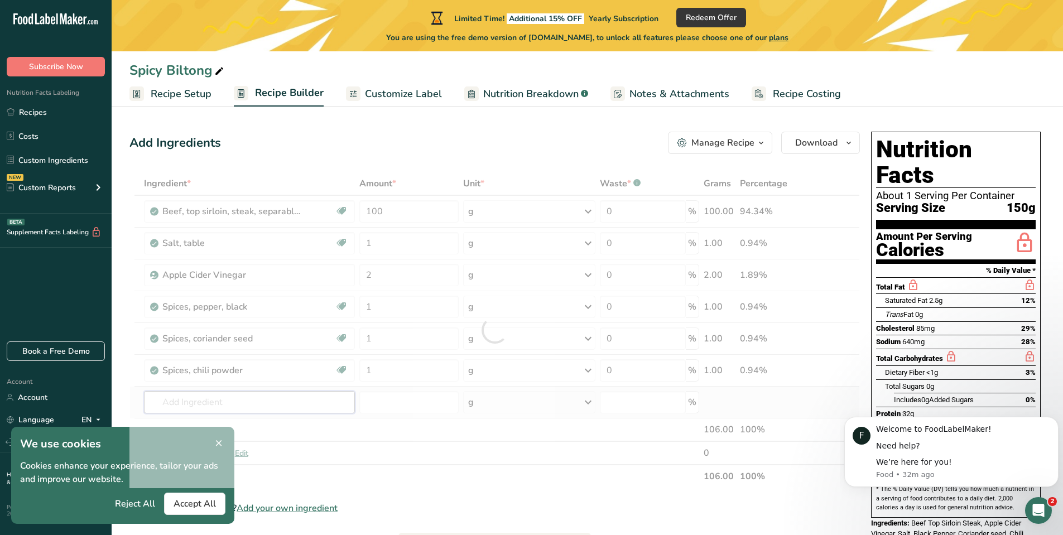
click at [334, 408] on div "Ingredient * Amount * Unit * Waste * .a-a{fill:#347362;}.b-a{fill:#fff;} Grams …" at bounding box center [495, 330] width 731 height 316
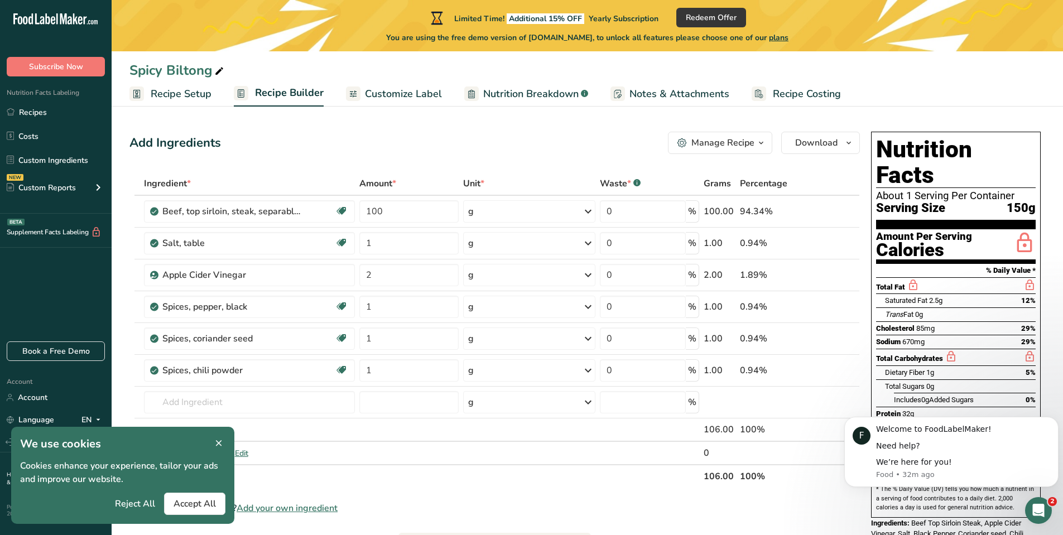
click at [843, 503] on div "Can't find your ingredient? Add your own ingredient" at bounding box center [495, 508] width 731 height 13
click at [1011, 73] on div "Spicy Biltong" at bounding box center [588, 70] width 952 height 20
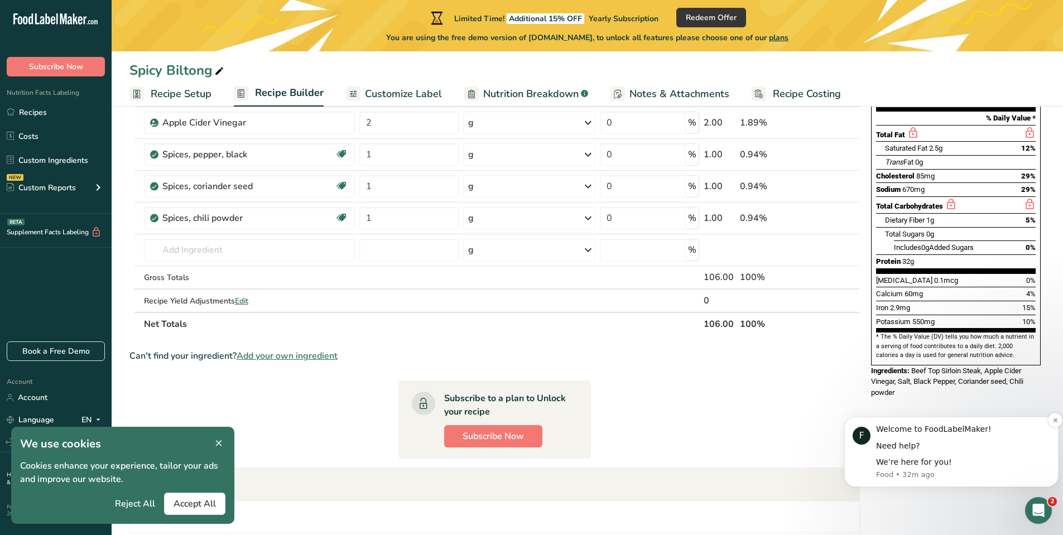
scroll to position [167, 0]
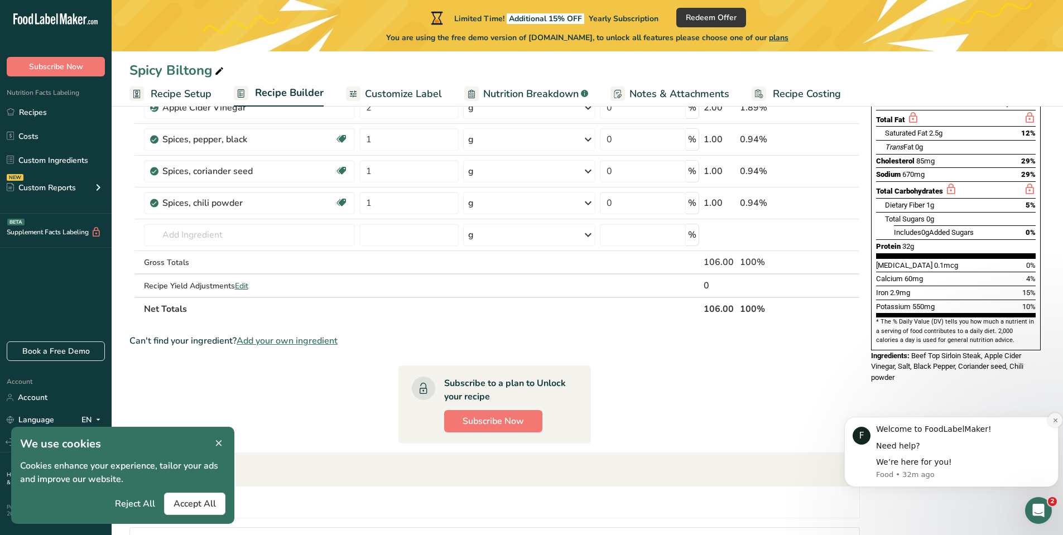
click at [1056, 420] on icon "Dismiss notification" at bounding box center [1055, 420] width 4 height 4
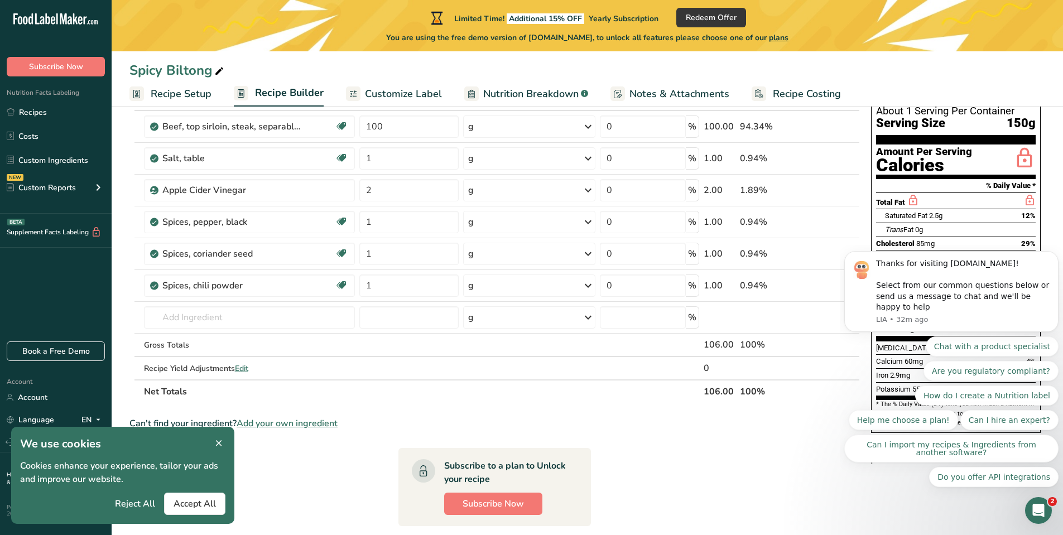
scroll to position [0, 0]
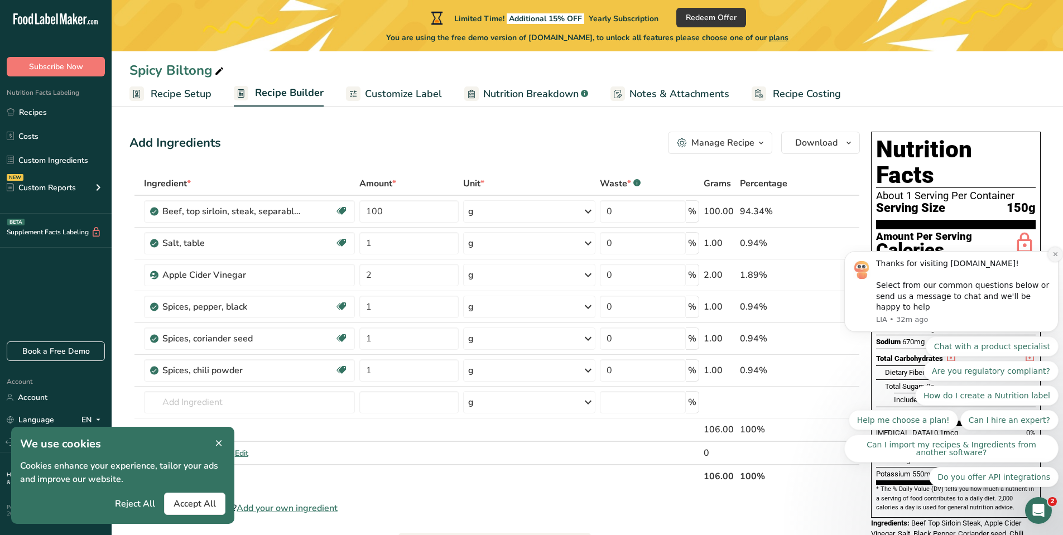
click at [1054, 257] on icon "Dismiss notification" at bounding box center [1056, 254] width 6 height 6
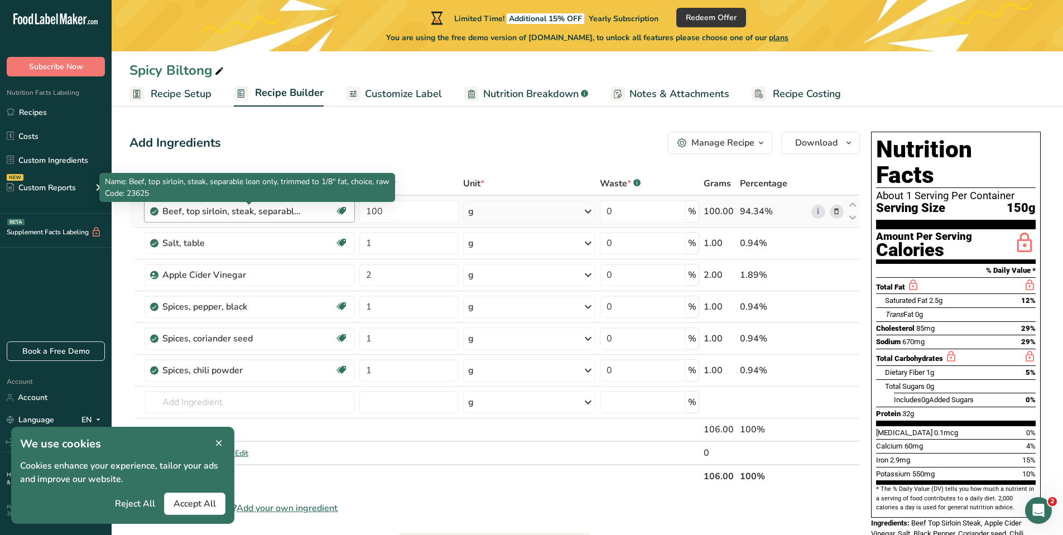
click at [300, 212] on div "Beef, top sirloin, steak, separable lean only, trimmed to 1/8" fat, choice, raw" at bounding box center [232, 211] width 140 height 13
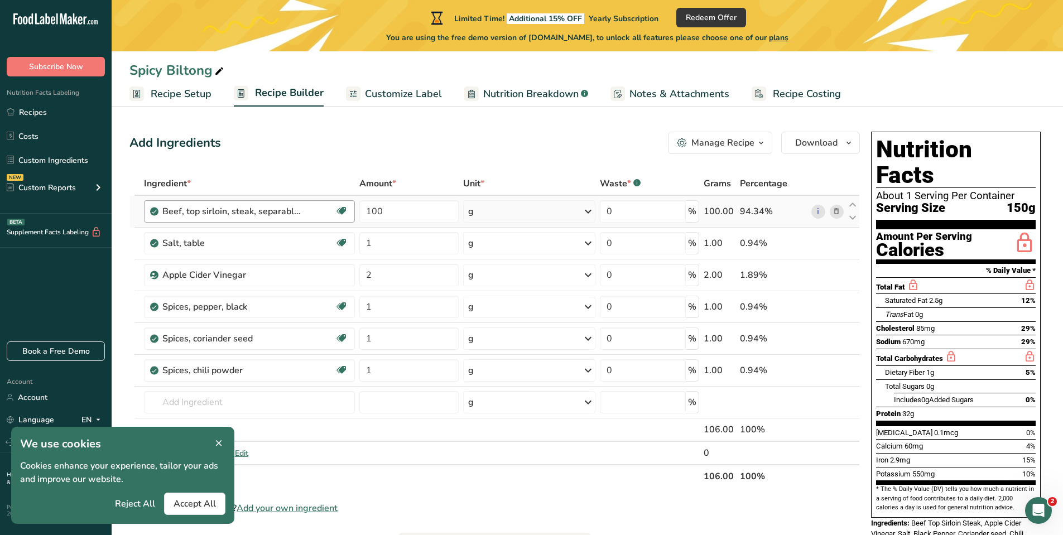
click at [234, 211] on div "Beef, top sirloin, steak, separable lean only, trimmed to 1/8" fat, choice, raw" at bounding box center [232, 211] width 140 height 13
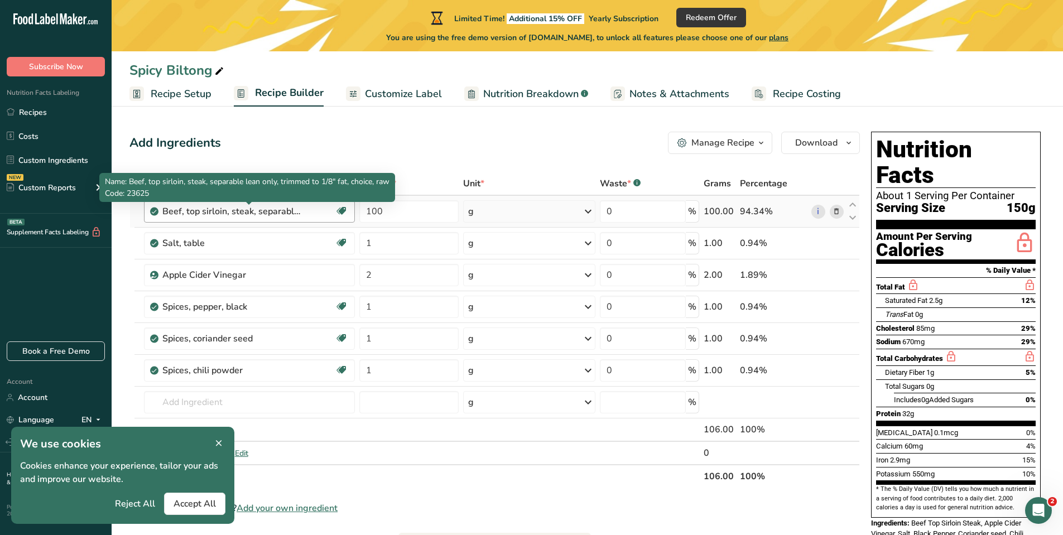
click at [234, 211] on div "Beef, top sirloin, steak, separable lean only, trimmed to 1/8" fat, choice, raw" at bounding box center [232, 211] width 140 height 13
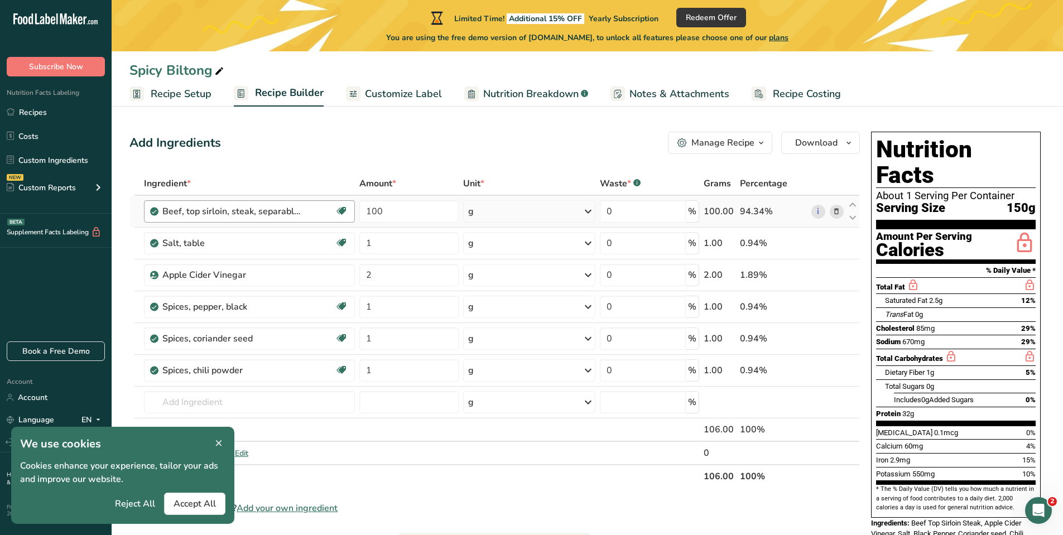
click at [234, 211] on div "Beef, top sirloin, steak, separable lean only, trimmed to 1/8" fat, choice, raw" at bounding box center [232, 211] width 140 height 13
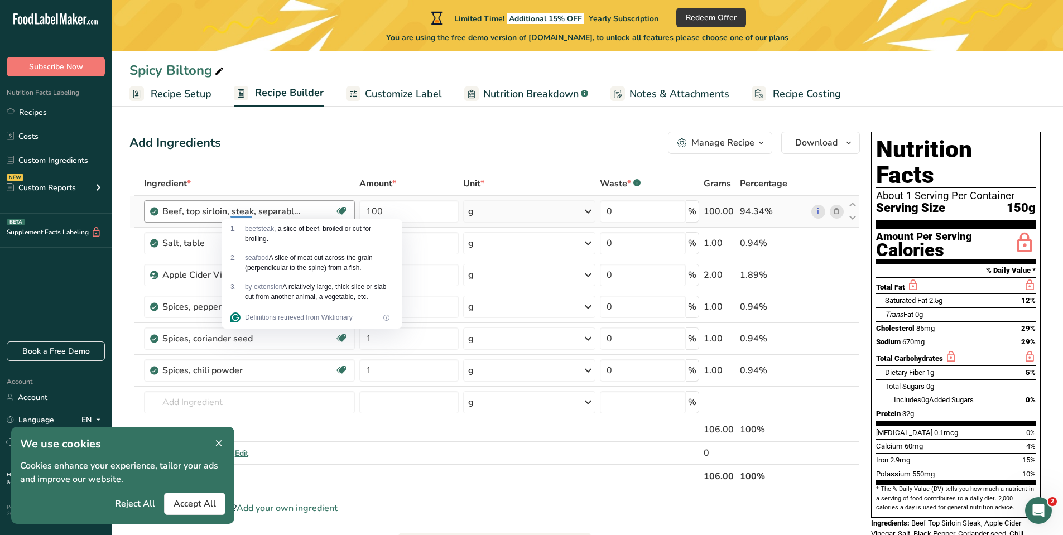
click at [343, 207] on icon at bounding box center [341, 211] width 11 height 17
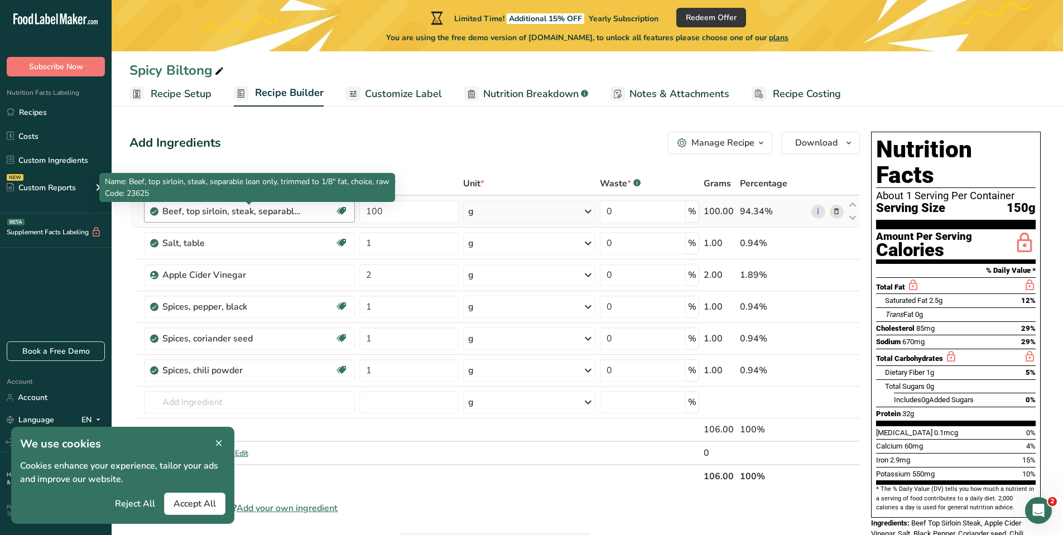
click at [272, 213] on div "Beef, top sirloin, steak, separable lean only, trimmed to 1/8" fat, choice, raw" at bounding box center [232, 211] width 140 height 13
click at [175, 217] on div "Beef, top sirloin, steak, separable lean only, trimmed to 1/8" fat, choice, raw" at bounding box center [232, 211] width 140 height 13
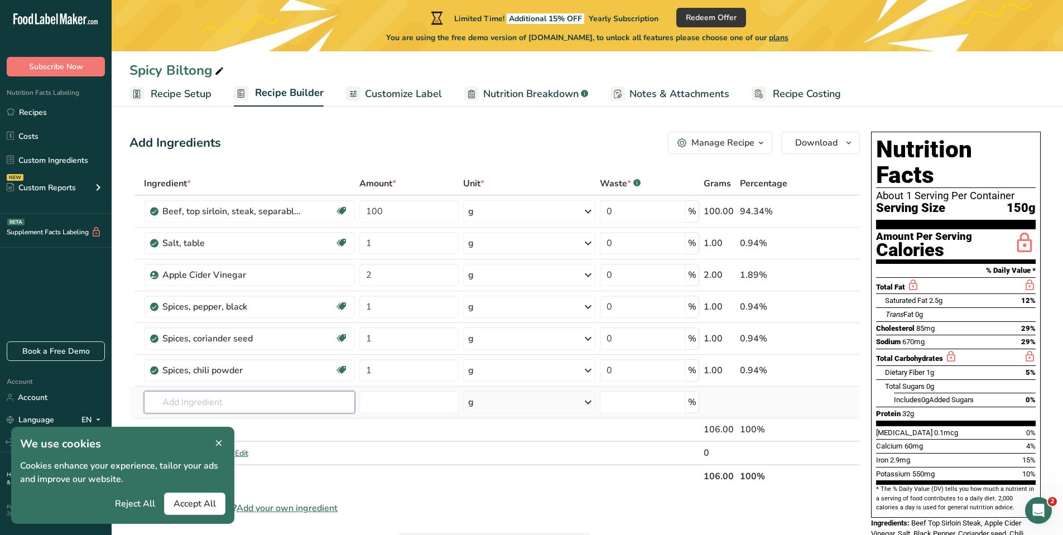
click at [224, 405] on input "text" at bounding box center [250, 402] width 212 height 22
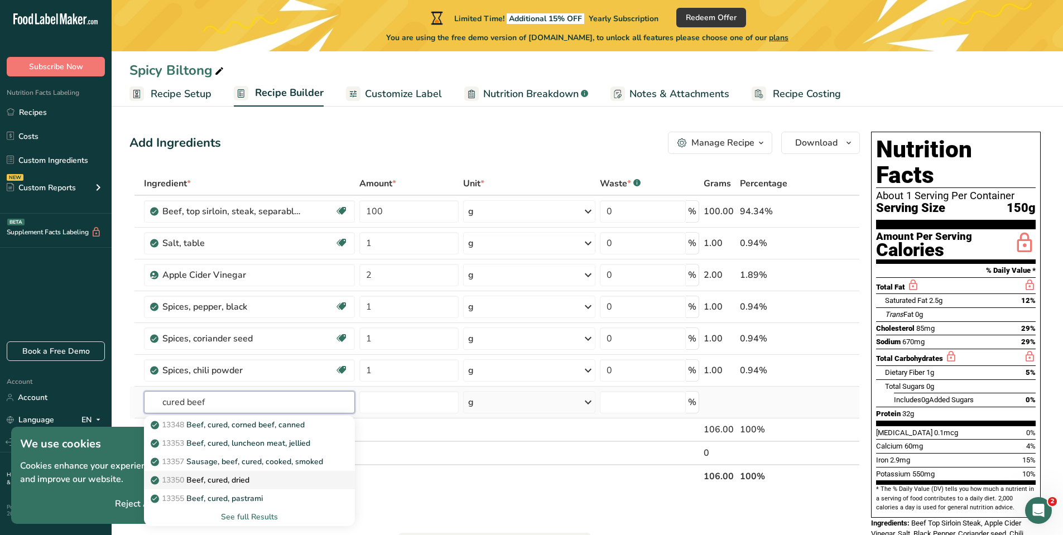
type input "cured beef"
click at [223, 479] on p "13350 Beef, cured, dried" at bounding box center [201, 480] width 97 height 12
type input "Beef, cured, dried"
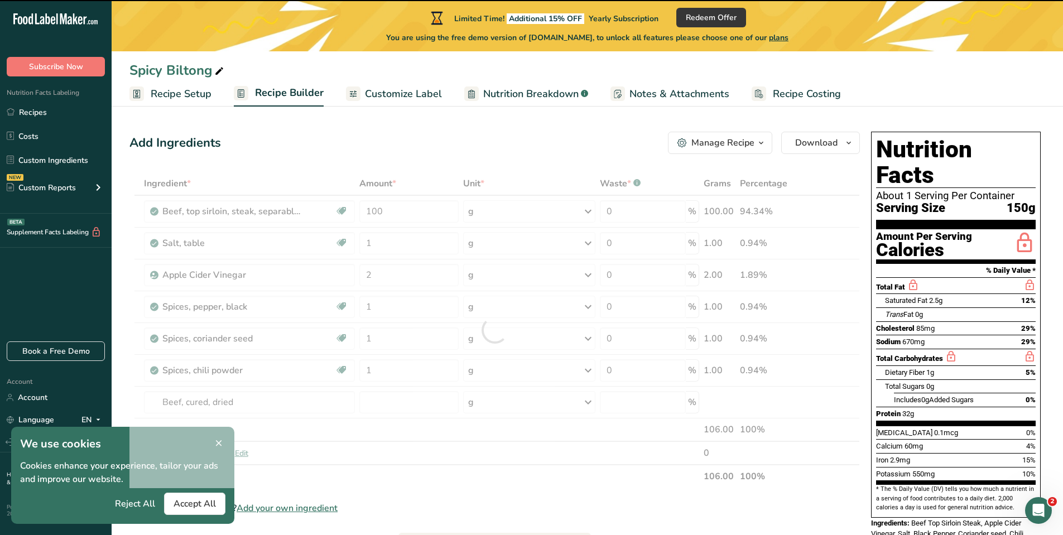
type input "0"
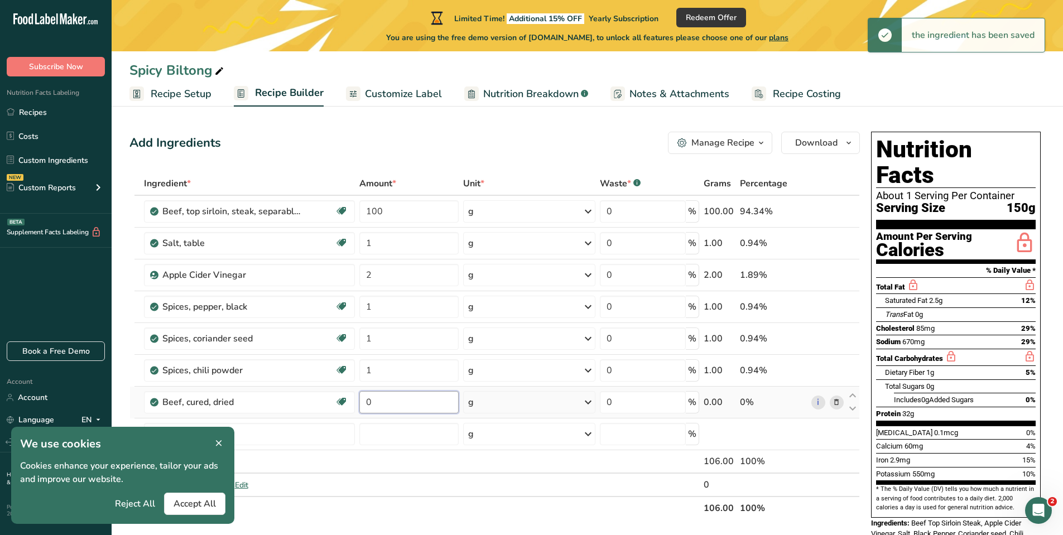
click at [394, 401] on input "0" at bounding box center [408, 402] width 99 height 22
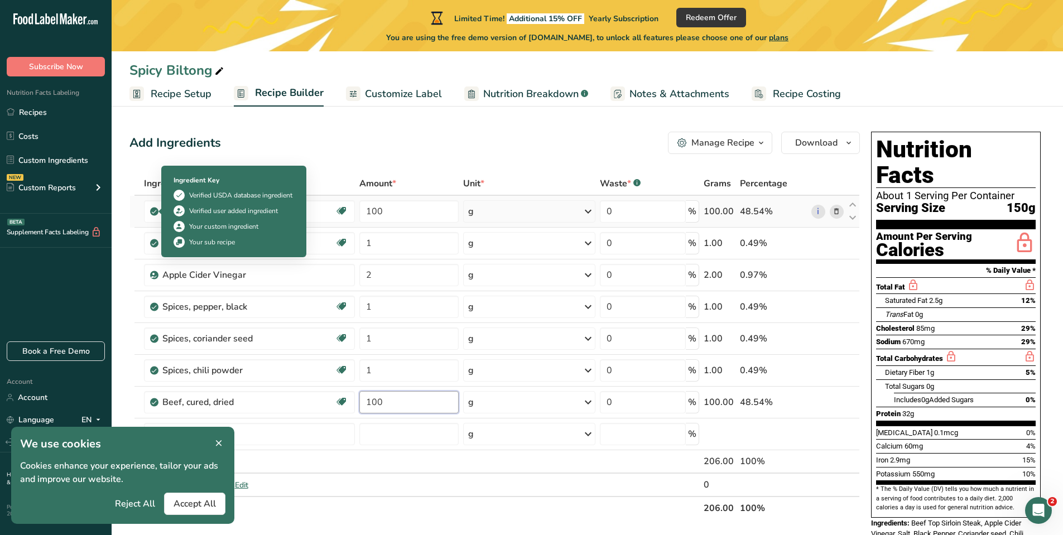
type input "100"
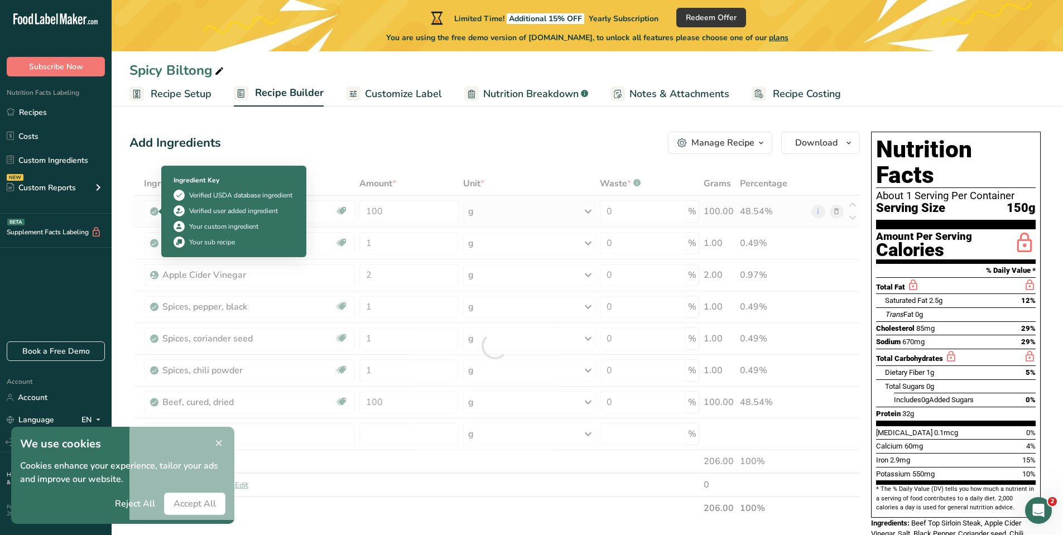
click at [152, 210] on div "Ingredient * Amount * Unit * Waste * .a-a{fill:#347362;}.b-a{fill:#fff;} Grams …" at bounding box center [495, 346] width 731 height 348
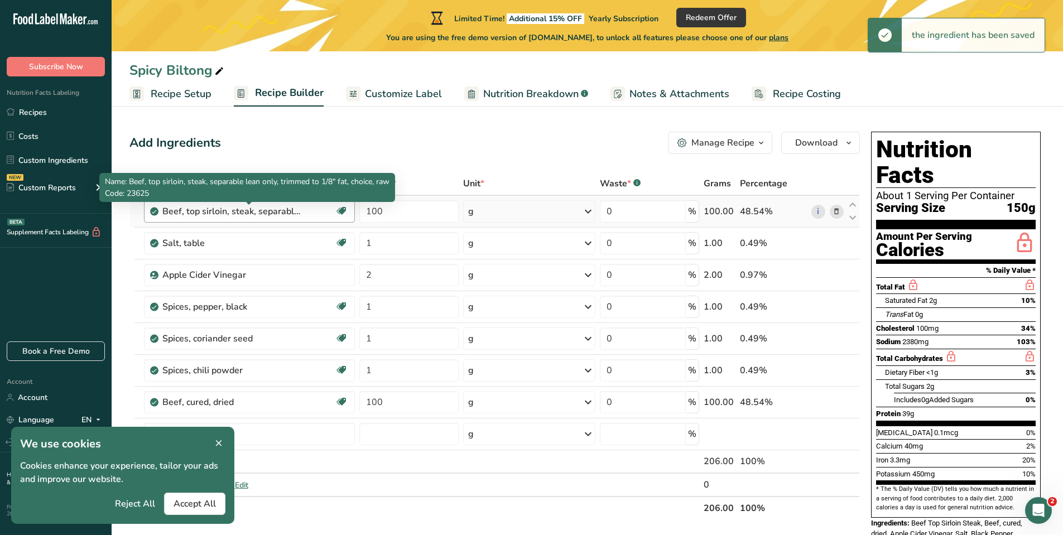
drag, startPoint x: 294, startPoint y: 209, endPoint x: 259, endPoint y: 207, distance: 34.6
click at [259, 207] on div "Beef, top sirloin, steak, separable lean only, trimmed to 1/8" fat, choice, raw" at bounding box center [232, 211] width 140 height 13
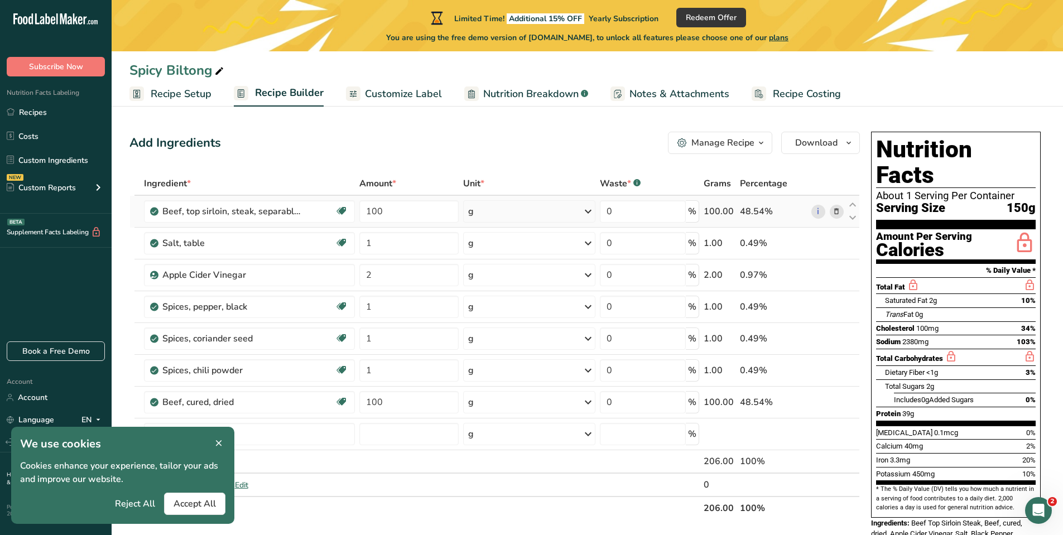
click at [838, 210] on icon at bounding box center [837, 212] width 8 height 12
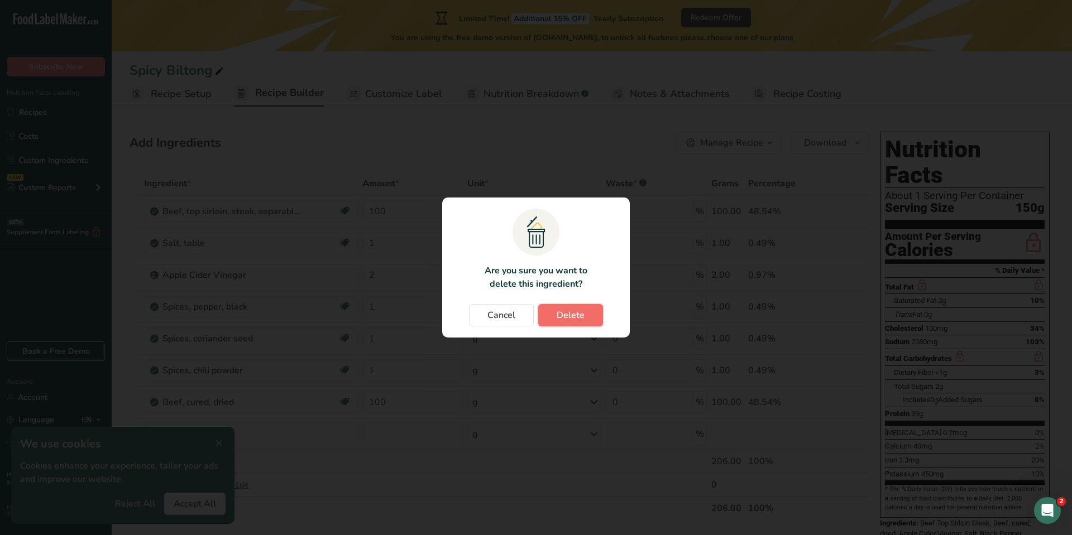
click at [570, 318] on span "Delete" at bounding box center [571, 315] width 28 height 13
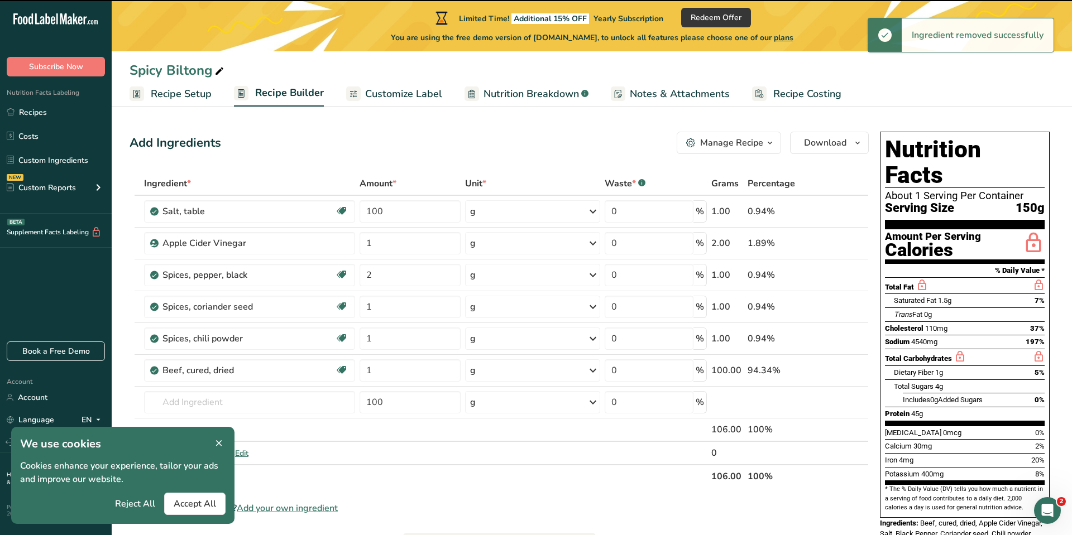
type input "1"
type input "2"
type input "1"
type input "100"
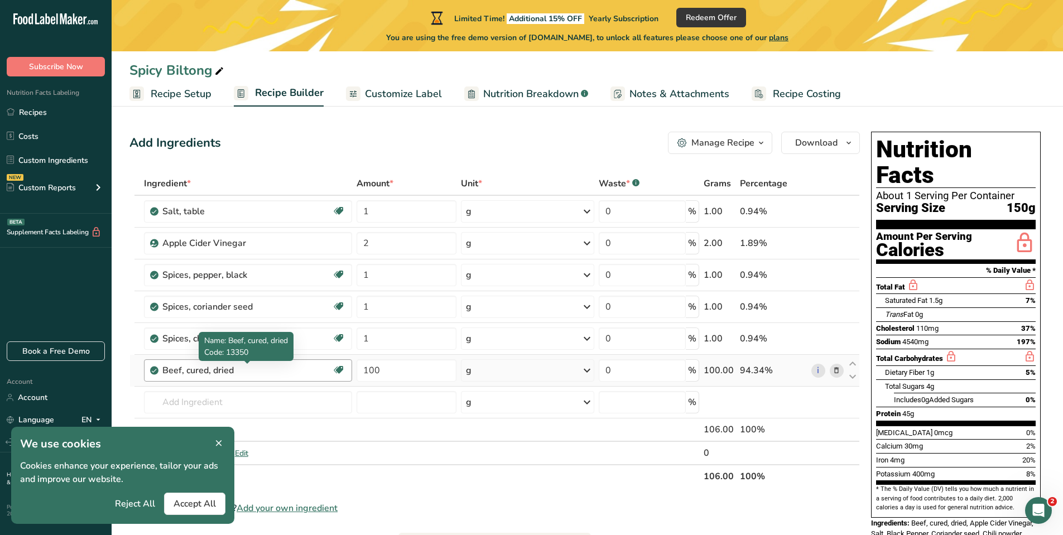
click at [243, 372] on div "Beef, cured, dried" at bounding box center [232, 370] width 140 height 13
click at [836, 370] on icon at bounding box center [837, 371] width 8 height 12
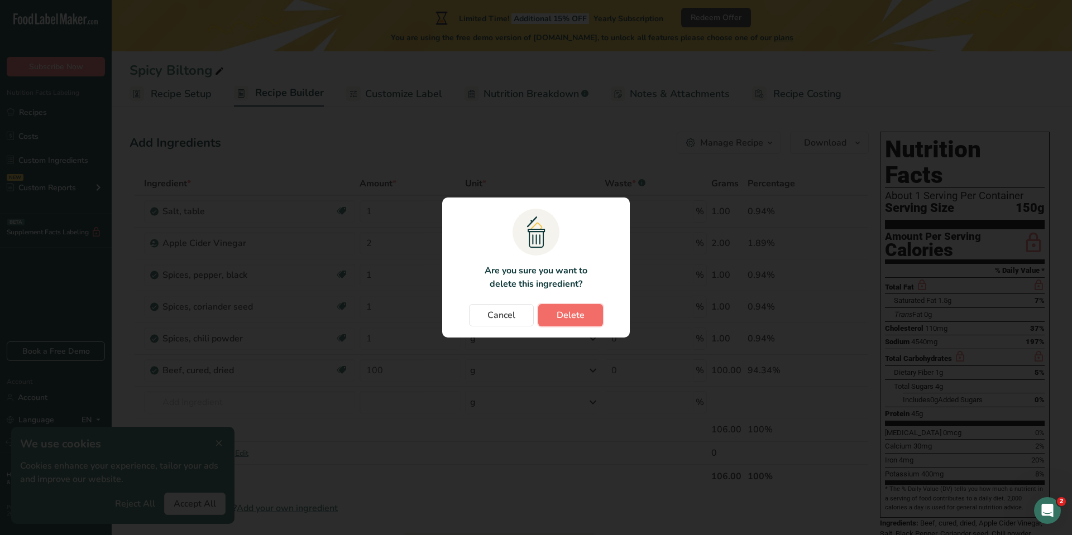
click at [588, 318] on button "Delete" at bounding box center [570, 315] width 65 height 22
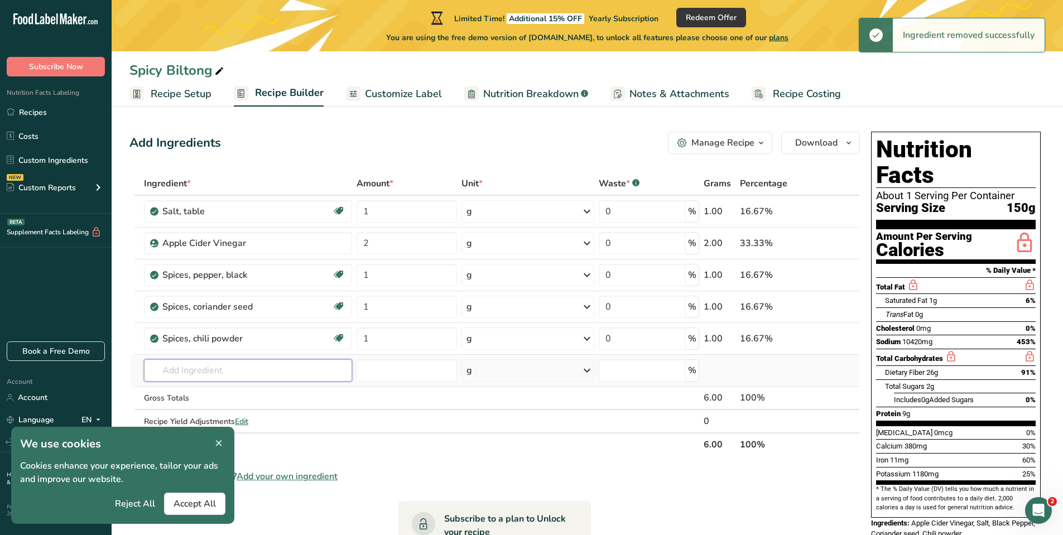
click at [216, 373] on input "text" at bounding box center [248, 370] width 208 height 22
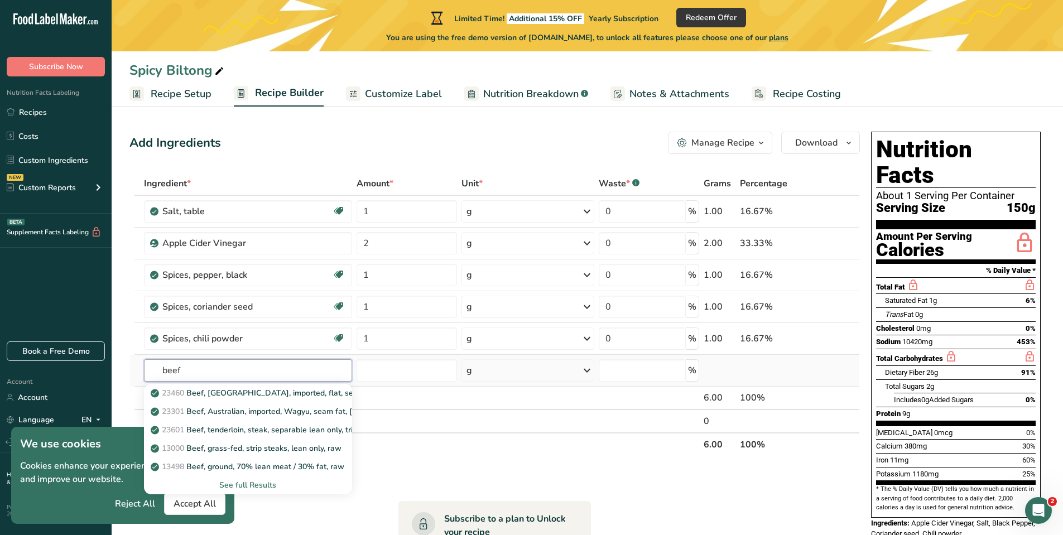
type input "beef"
click at [246, 486] on div "See full Results" at bounding box center [248, 485] width 190 height 12
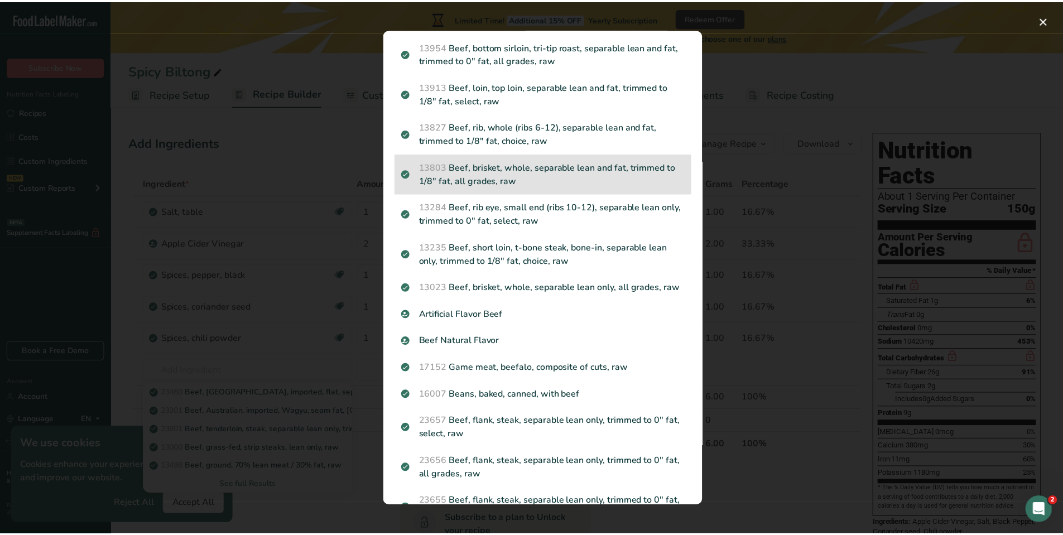
scroll to position [242, 0]
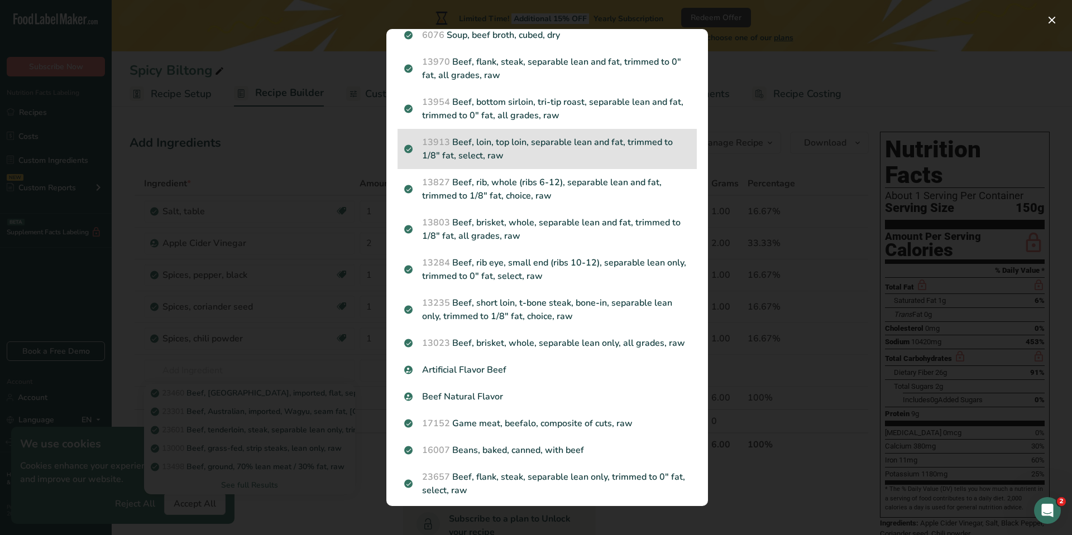
click at [531, 153] on p "13913 Beef, loin, top loin, separable lean and fat, trimmed to 1/8" fat, select…" at bounding box center [547, 149] width 286 height 27
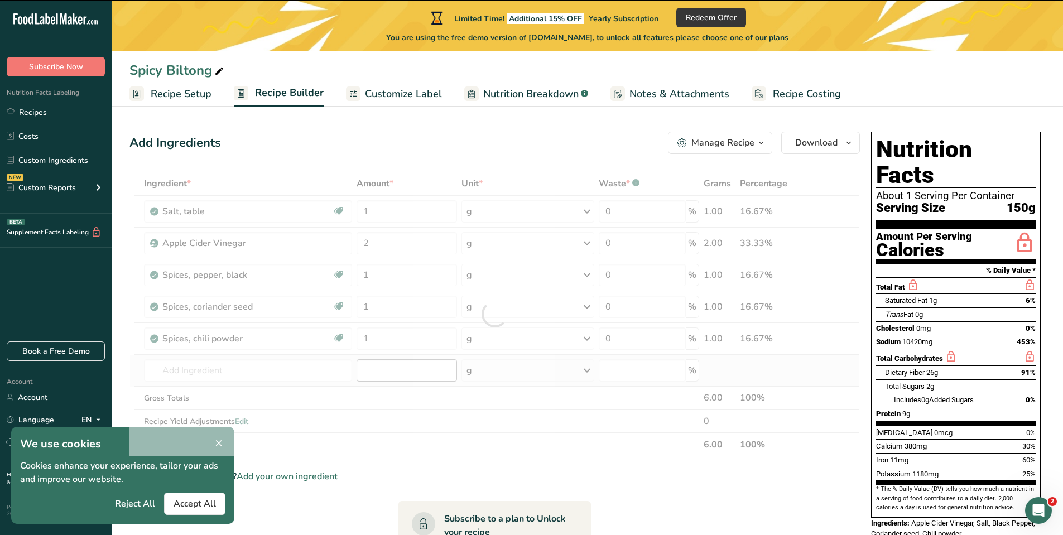
type input "0"
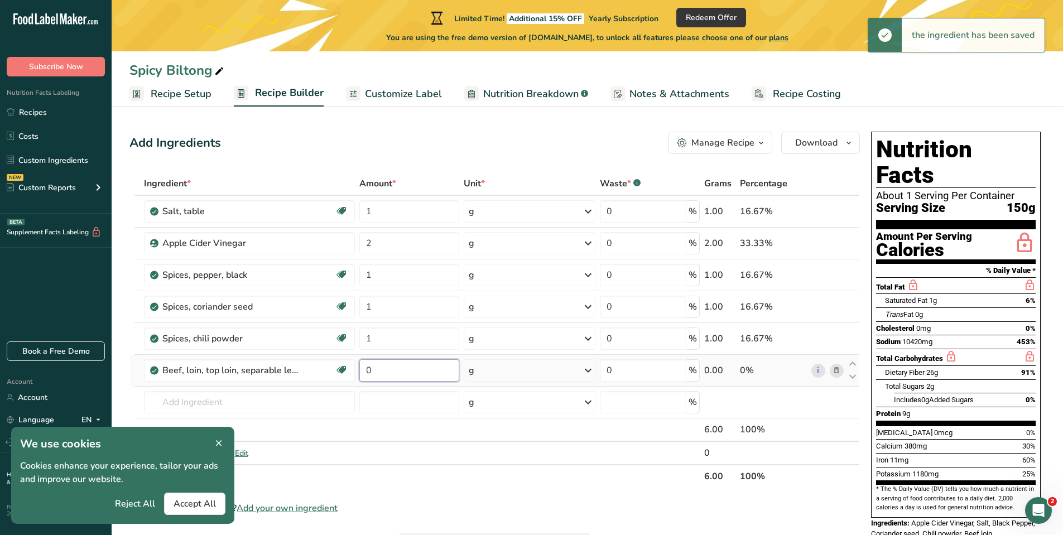
click at [387, 363] on input "0" at bounding box center [408, 370] width 99 height 22
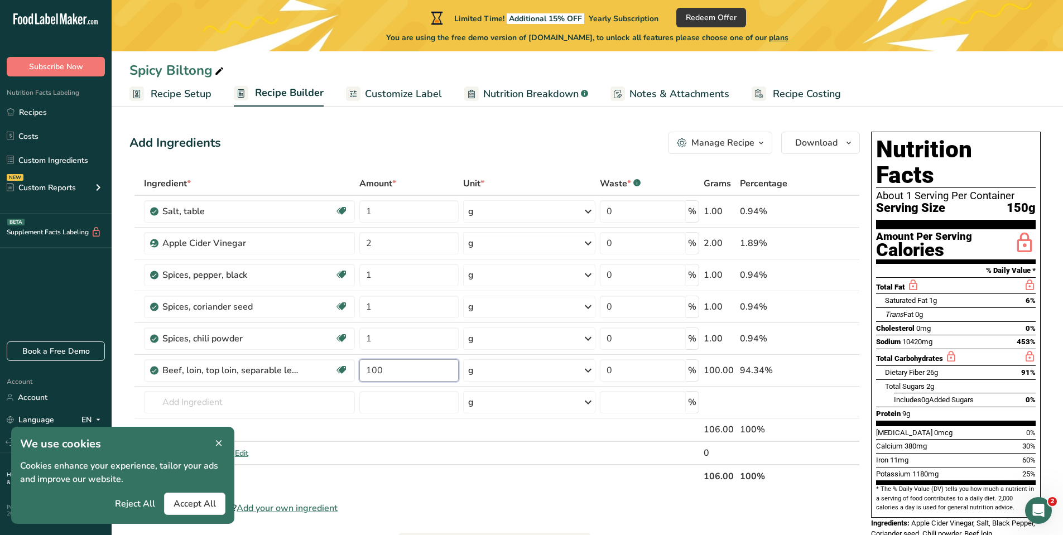
type input "100"
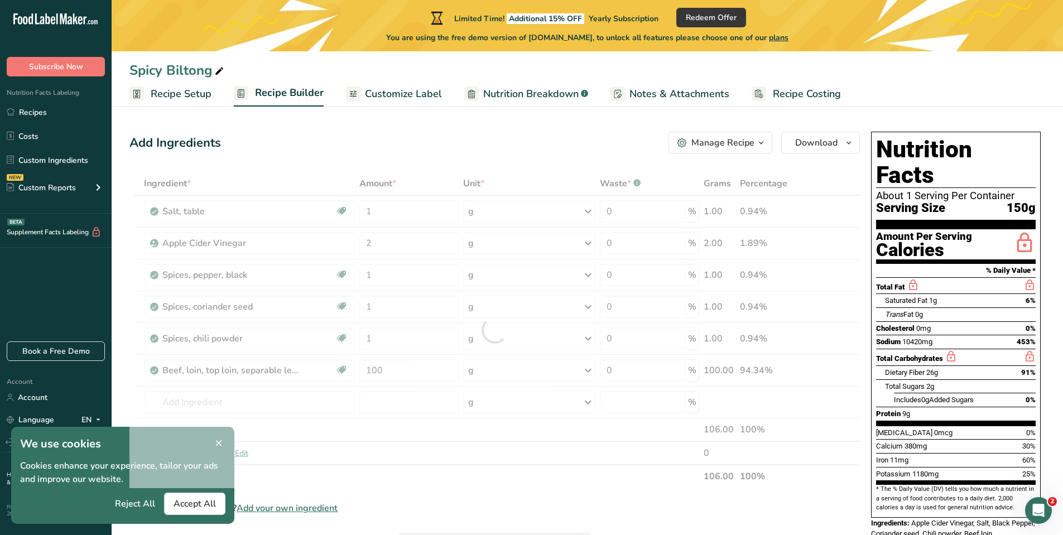
click at [542, 504] on div "Can't find your ingredient? Add your own ingredient" at bounding box center [495, 508] width 731 height 13
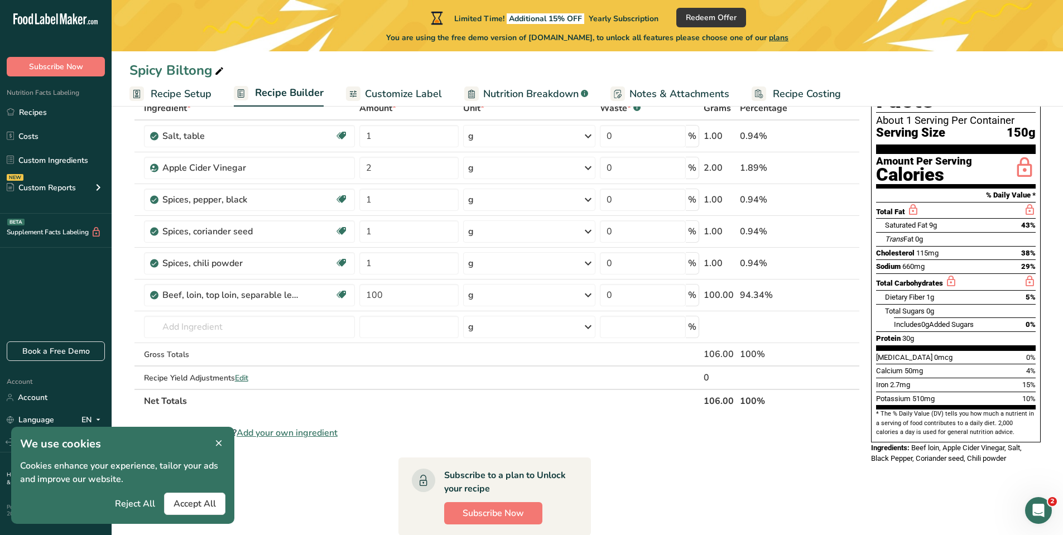
scroll to position [56, 0]
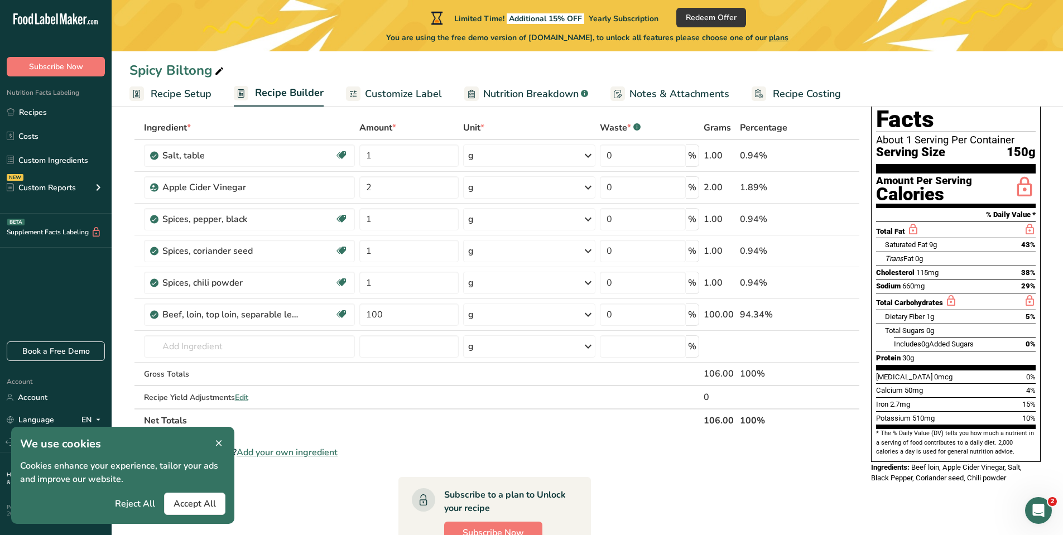
click at [219, 442] on icon at bounding box center [219, 444] width 10 height 16
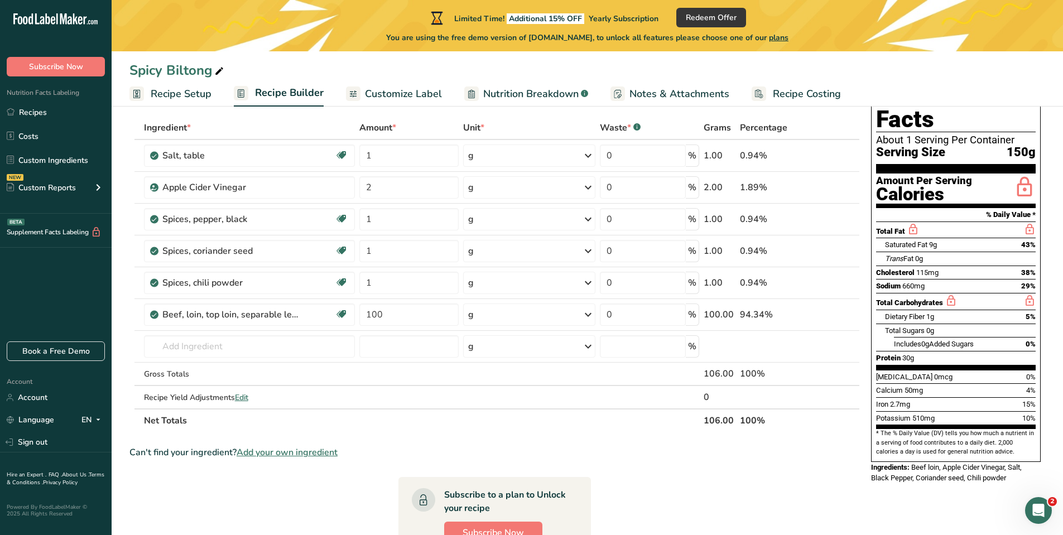
click at [1019, 146] on span "150g" at bounding box center [1021, 153] width 29 height 14
click at [184, 94] on span "Recipe Setup" at bounding box center [181, 94] width 61 height 15
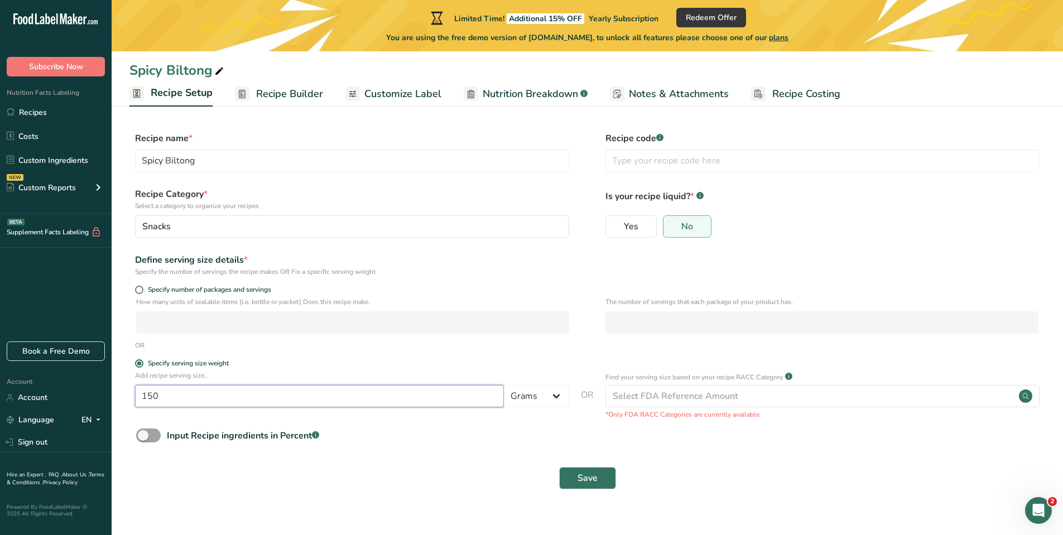
click at [170, 397] on input "150" at bounding box center [319, 396] width 369 height 22
type input "100"
click at [577, 482] on button "Save" at bounding box center [587, 478] width 57 height 22
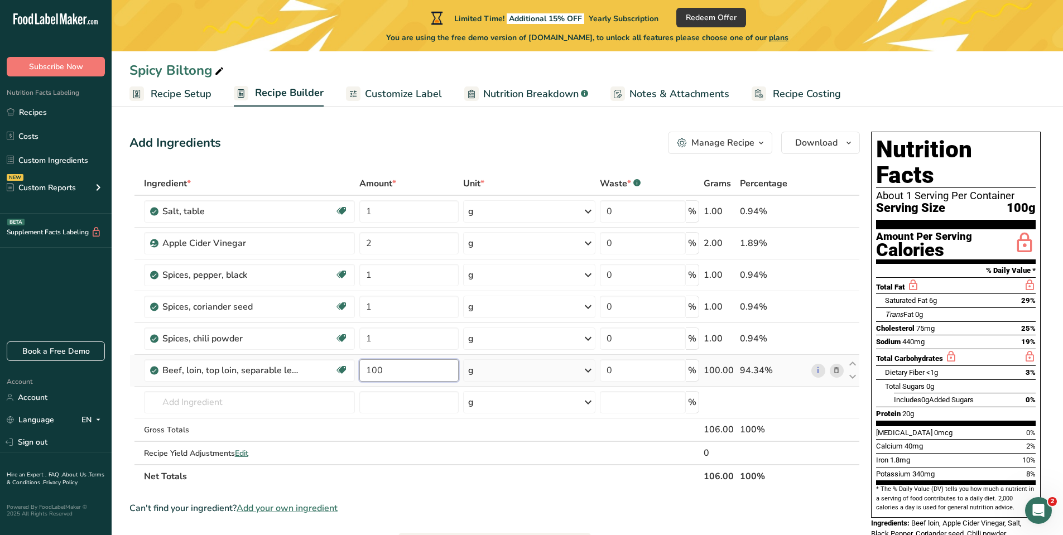
click at [371, 373] on input "100" at bounding box center [408, 370] width 99 height 22
type input "200"
click at [567, 500] on section "Ingredient * Amount * Unit * Waste * .a-a{fill:#347362;}.b-a{fill:#fff;} Grams …" at bounding box center [495, 479] width 731 height 614
click at [509, 474] on th "Net Totals" at bounding box center [422, 475] width 560 height 23
click at [501, 483] on th "Net Totals" at bounding box center [422, 475] width 560 height 23
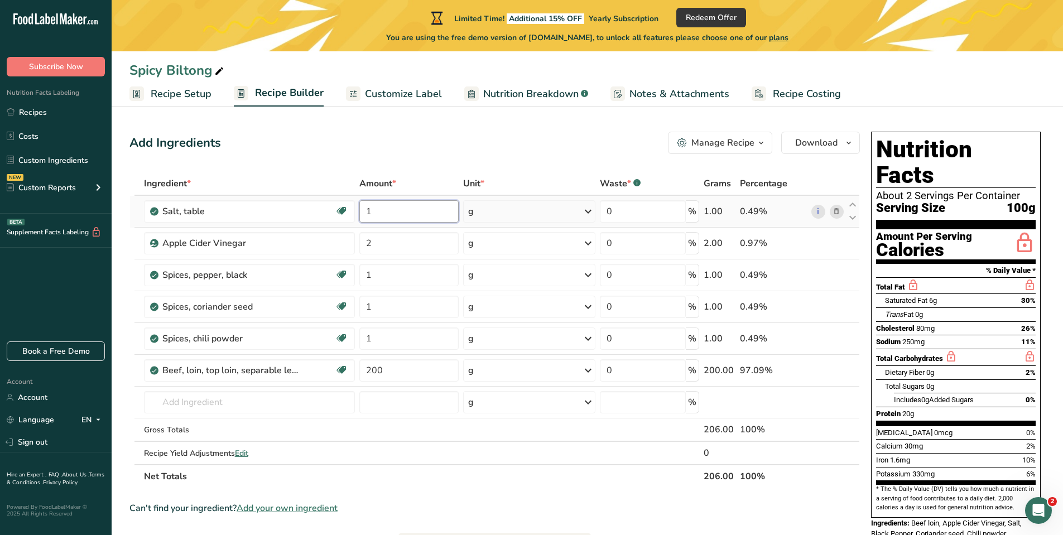
click at [383, 214] on input "1" at bounding box center [408, 211] width 99 height 22
type input "2"
click at [539, 493] on section "Ingredient * Amount * Unit * Waste * .a-a{fill:#347362;}.b-a{fill:#fff;} Grams …" at bounding box center [495, 479] width 731 height 614
click at [874, 75] on div "Spicy Biltong" at bounding box center [588, 70] width 952 height 20
